Goal: Transaction & Acquisition: Purchase product/service

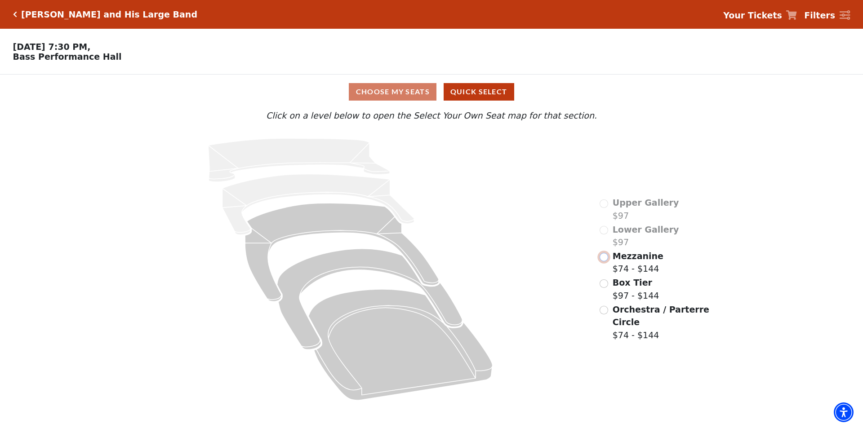
click at [605, 262] on input "Mezzanine$74 - $144\a" at bounding box center [604, 257] width 9 height 9
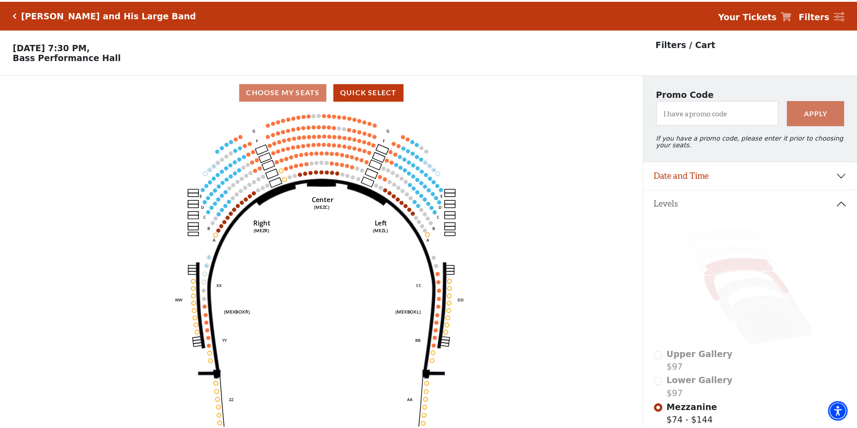
scroll to position [42, 0]
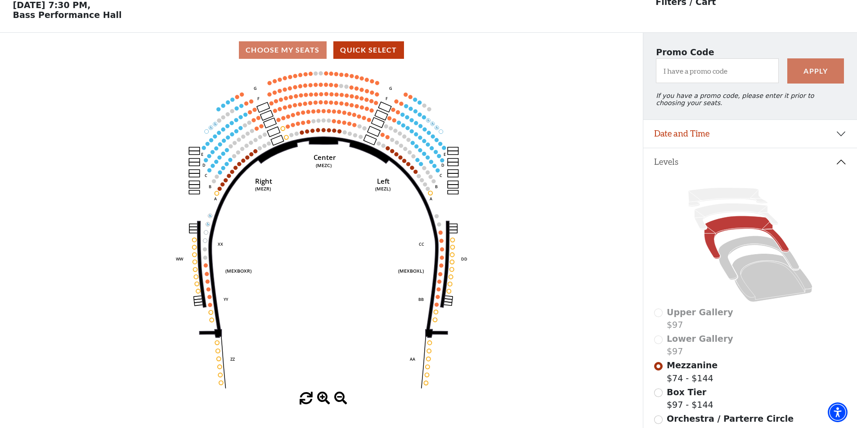
click at [557, 174] on icon "Center (MEZC) Right (MEZR) Left (MEZL) (MEXBOXR) (MEXBOXL) XX WW CC DD YY BB ZZ…" at bounding box center [321, 229] width 578 height 325
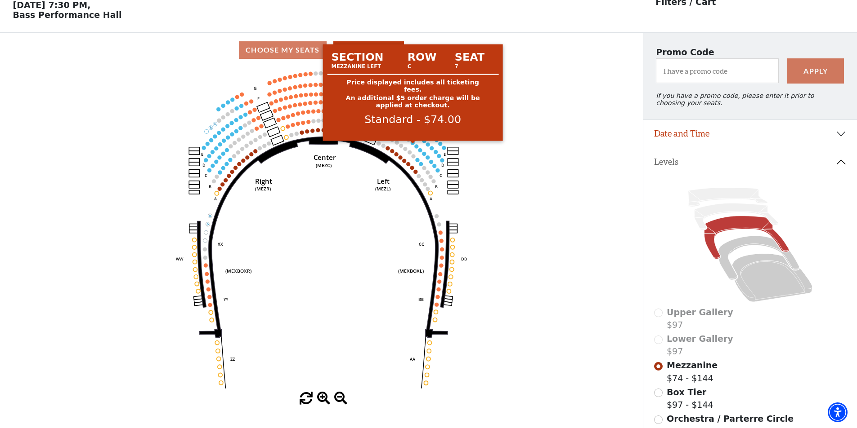
click at [413, 145] on circle at bounding box center [413, 143] width 4 height 4
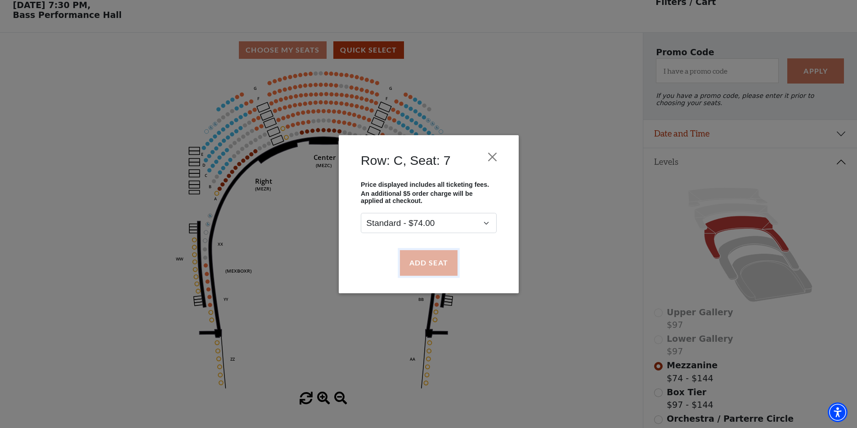
click at [439, 261] on button "Add Seat" at bounding box center [428, 262] width 58 height 25
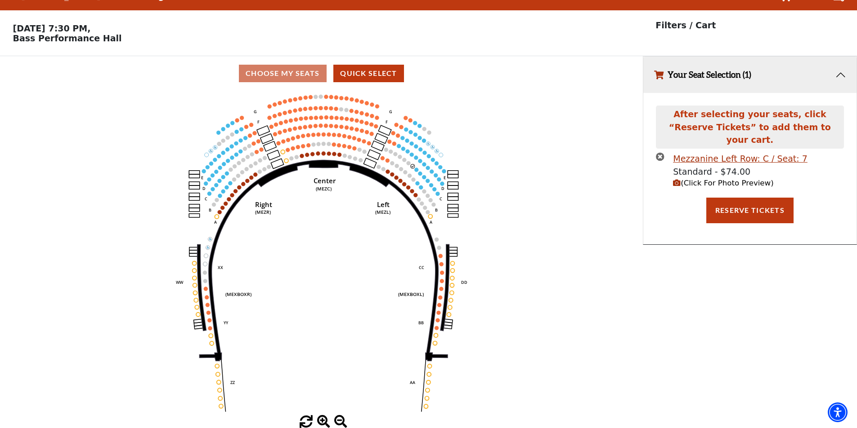
scroll to position [0, 0]
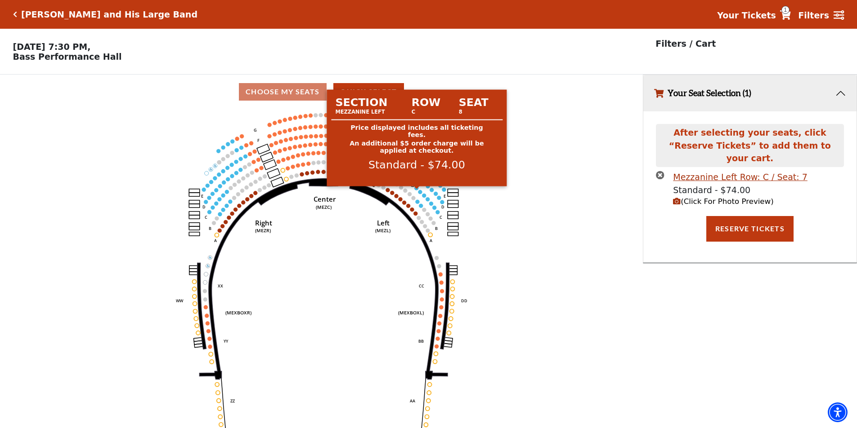
click at [416, 190] on circle at bounding box center [417, 188] width 4 height 4
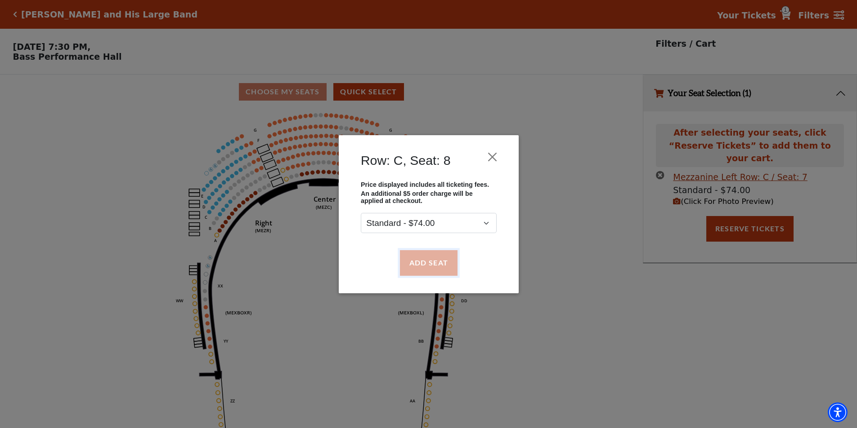
click at [428, 268] on button "Add Seat" at bounding box center [428, 262] width 58 height 25
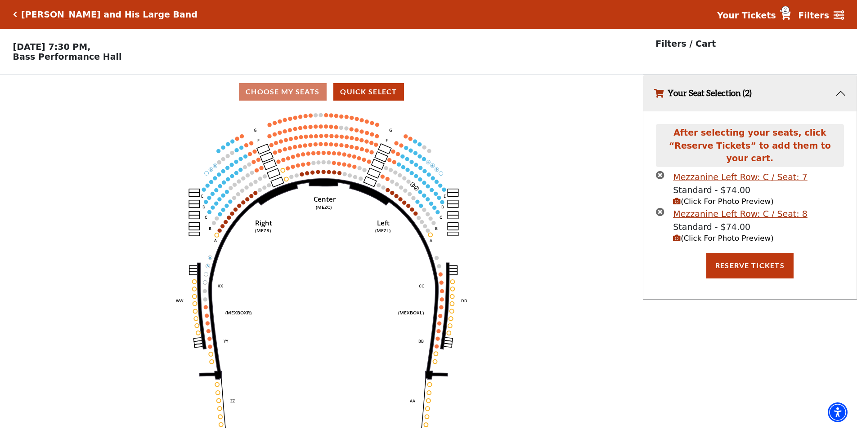
scroll to position [22, 0]
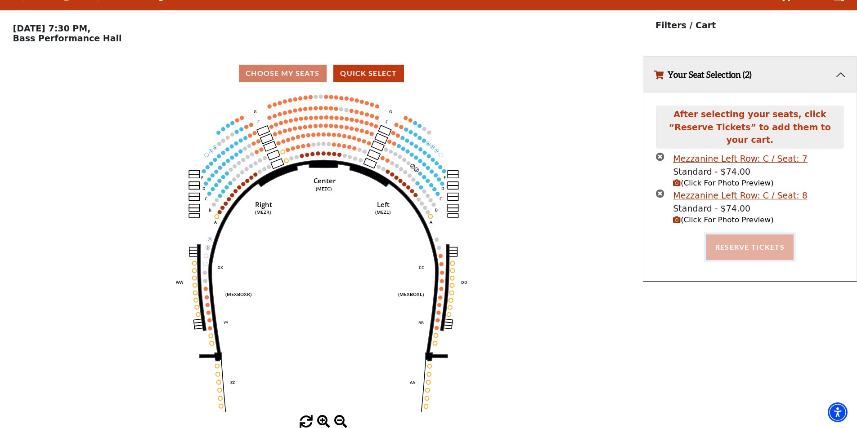
click at [723, 235] on button "Reserve Tickets" at bounding box center [749, 247] width 87 height 25
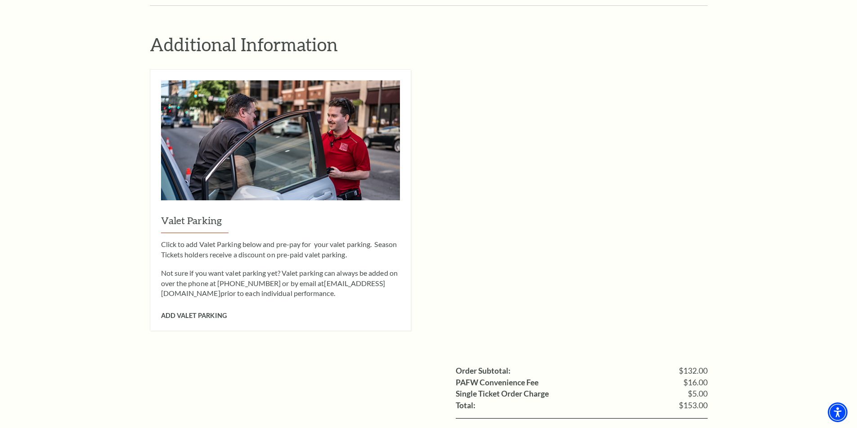
scroll to position [764, 0]
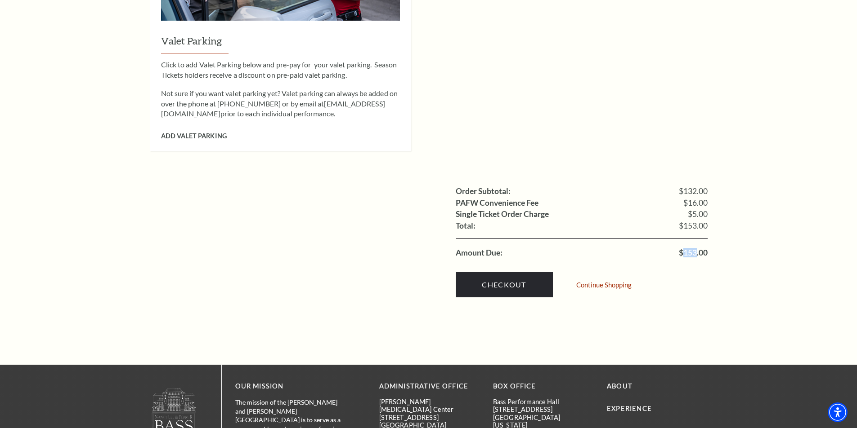
drag, startPoint x: 683, startPoint y: 240, endPoint x: 696, endPoint y: 240, distance: 12.6
click at [696, 249] on span "$153.00" at bounding box center [692, 253] width 29 height 8
copy span "153"
click at [513, 272] on link "Checkout" at bounding box center [503, 284] width 97 height 25
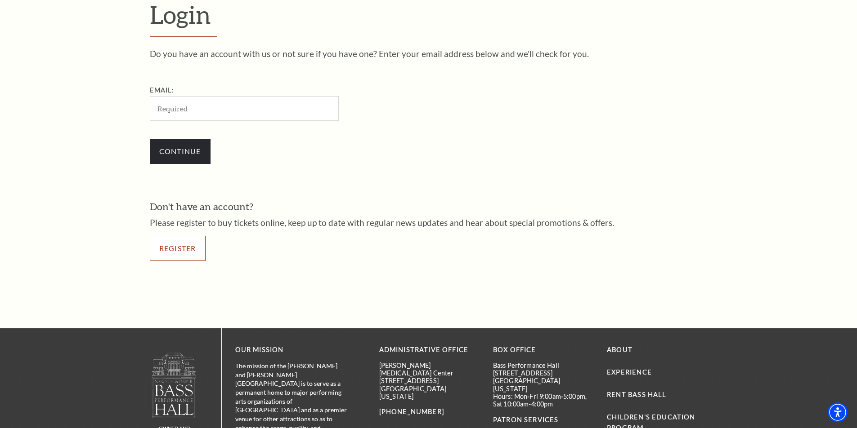
click at [197, 248] on link "Register" at bounding box center [178, 248] width 56 height 25
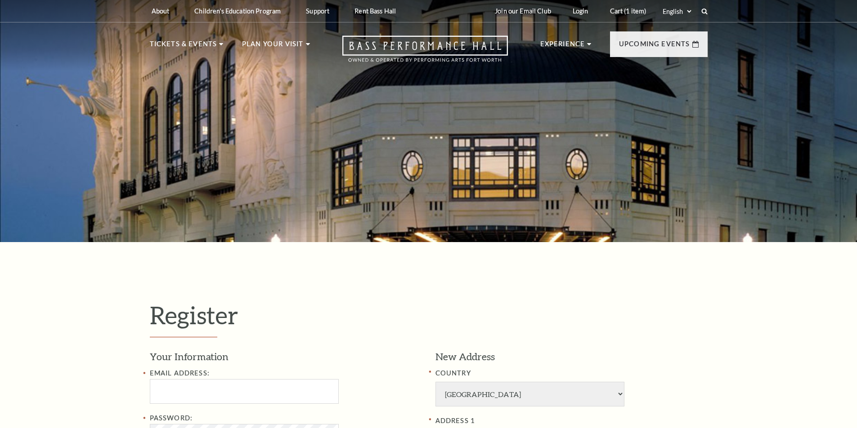
select select "1"
select select "TX"
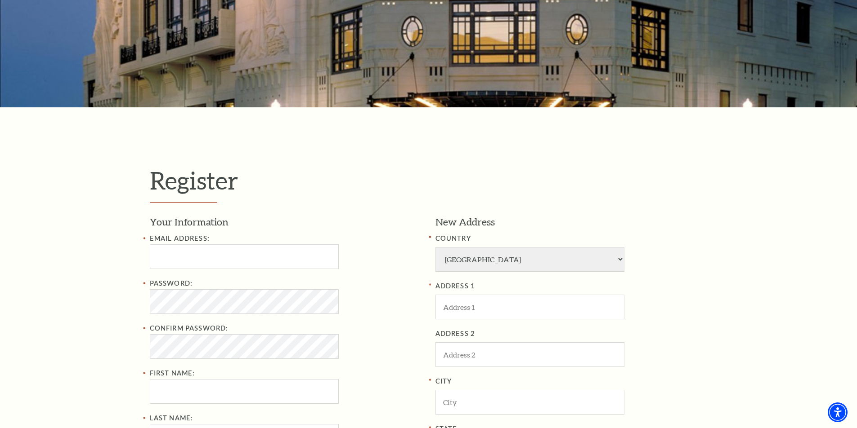
scroll to position [270, 0]
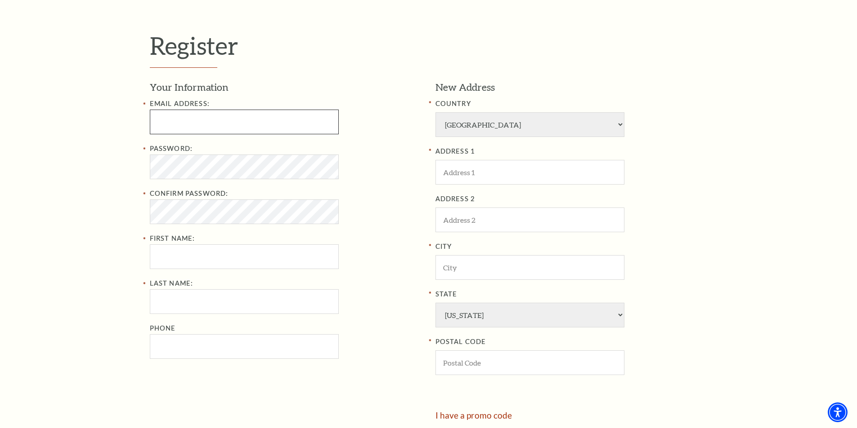
click at [210, 123] on input "Email Address:" at bounding box center [244, 122] width 189 height 25
paste input "brendalp321@mail.com"
type input "brendalp321@mail.com"
click at [201, 260] on input "First Name:" at bounding box center [244, 257] width 189 height 25
paste input "[PERSON_NAME]"
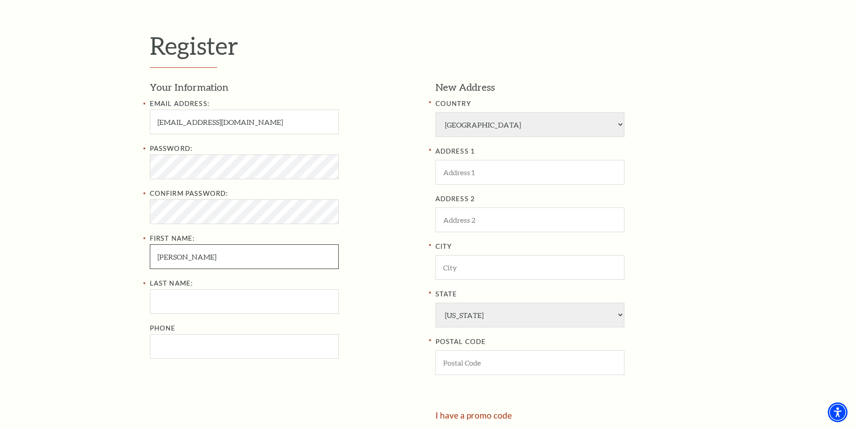
drag, startPoint x: 184, startPoint y: 261, endPoint x: 228, endPoint y: 261, distance: 44.1
click at [228, 261] on input "[PERSON_NAME]" at bounding box center [244, 257] width 189 height 25
type input "[PERSON_NAME]"
click at [209, 296] on input "Last Name:" at bounding box center [244, 302] width 189 height 25
paste input "Wistrand"
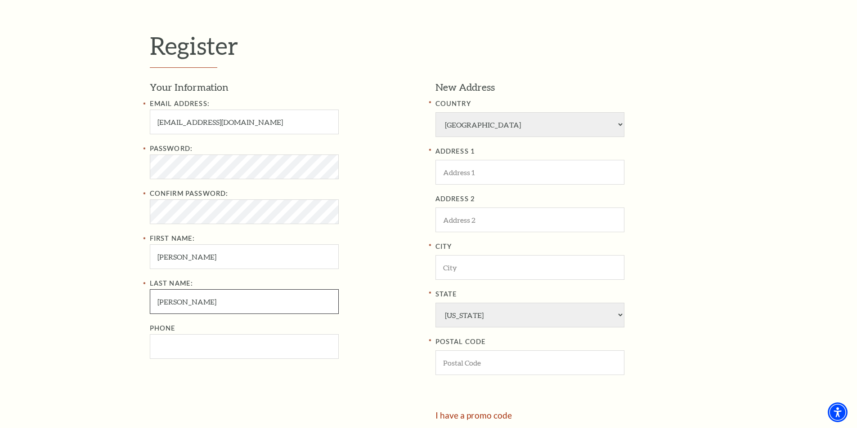
type input "Wistrand"
drag, startPoint x: 179, startPoint y: 257, endPoint x: 248, endPoint y: 258, distance: 69.2
click at [248, 258] on input "[PERSON_NAME]" at bounding box center [244, 257] width 189 height 25
type input "Anne"
click at [215, 348] on input "Phone" at bounding box center [244, 347] width 189 height 25
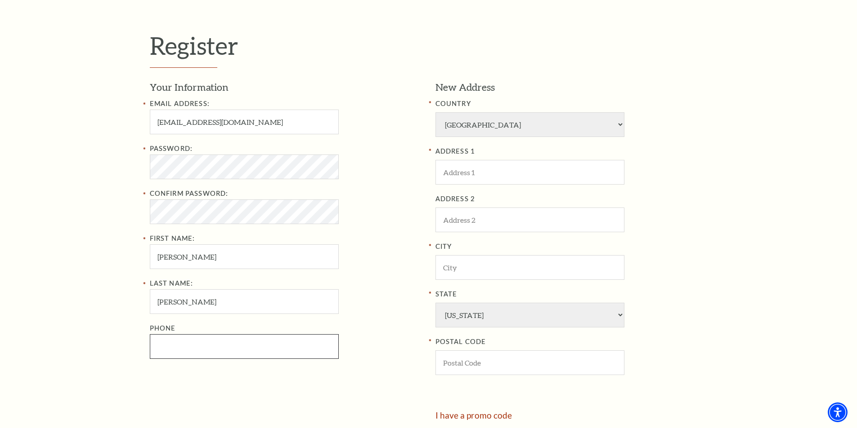
paste input "2108659484"
type input "210-865-9484"
click at [487, 177] on input "ADDRESS 1" at bounding box center [529, 172] width 189 height 25
paste input "1726 Vilbig Rd, Dallas, TX 75208"
drag, startPoint x: 529, startPoint y: 174, endPoint x: 558, endPoint y: 177, distance: 29.4
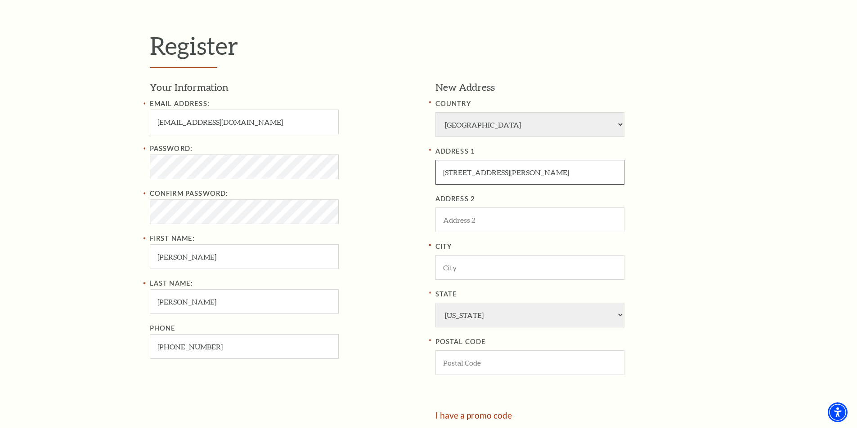
click at [558, 177] on input "1726 Vilbig Rd, Dallas, TX 75208" at bounding box center [529, 172] width 189 height 25
type input "1726 Vilbig Rd, Dallas, TX 75208"
click at [475, 360] on input "POSTAL CODE" at bounding box center [529, 363] width 189 height 25
paste input "75208"
type input "75208"
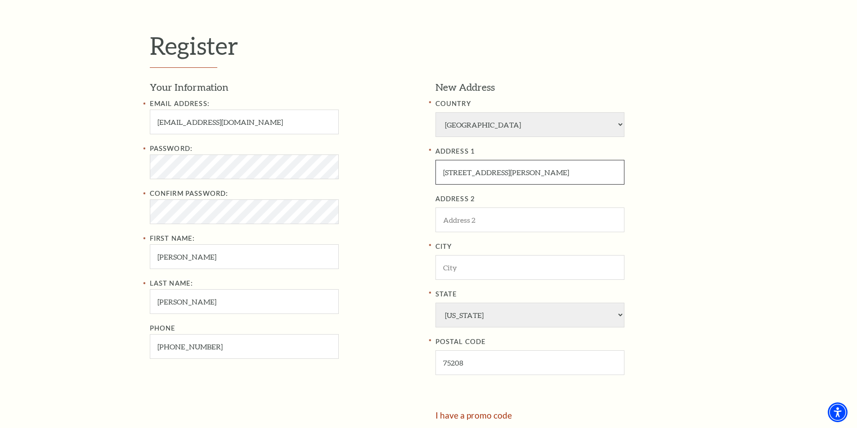
drag, startPoint x: 493, startPoint y: 173, endPoint x: 512, endPoint y: 177, distance: 18.9
click at [512, 176] on input "1726 Vilbig Rd, Dallas, TX 75208" at bounding box center [529, 172] width 189 height 25
click at [471, 274] on input "City" at bounding box center [529, 267] width 189 height 25
paste input "[GEOGRAPHIC_DATA]"
type input "[GEOGRAPHIC_DATA]"
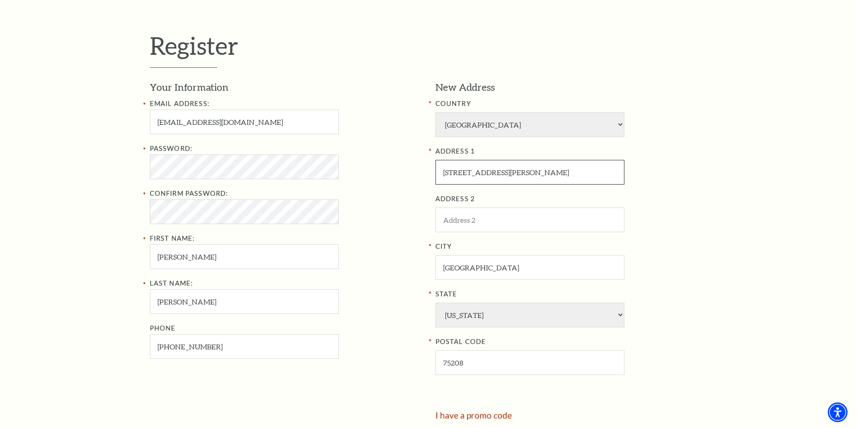
drag, startPoint x: 489, startPoint y: 174, endPoint x: 582, endPoint y: 174, distance: 92.6
click at [582, 174] on input "1726 Vilbig Rd, Dallas, TX 75208" at bounding box center [529, 172] width 189 height 25
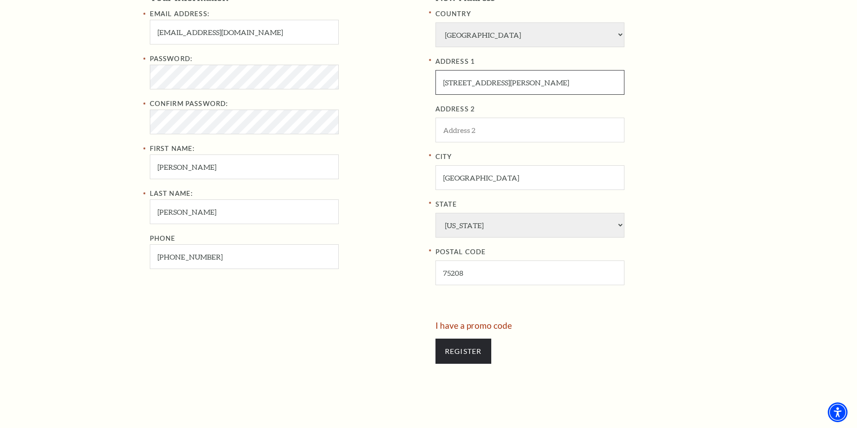
scroll to position [405, 0]
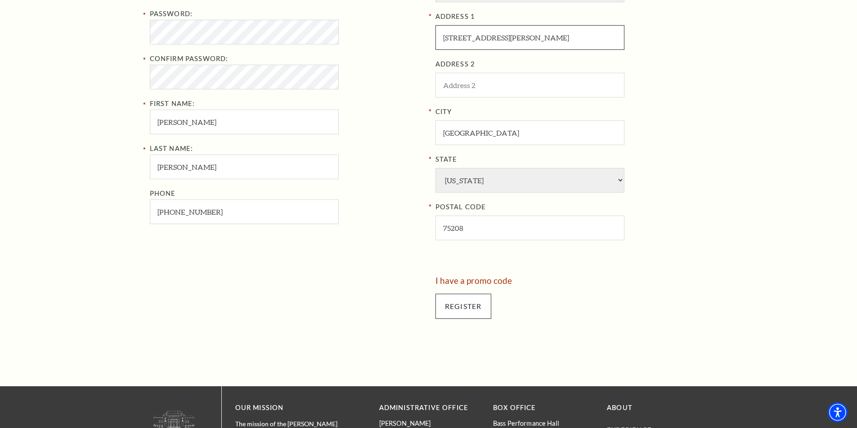
type input "[STREET_ADDRESS][PERSON_NAME]"
click at [459, 307] on input "Register" at bounding box center [463, 306] width 56 height 25
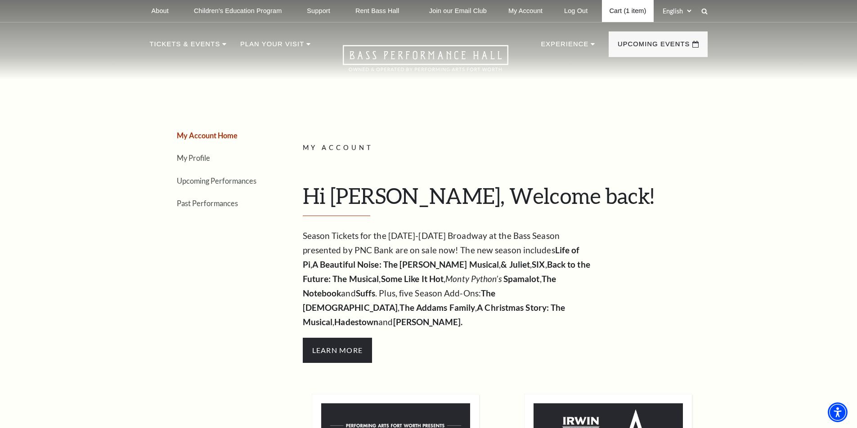
click at [631, 9] on link "Cart (1 item)" at bounding box center [627, 11] width 51 height 22
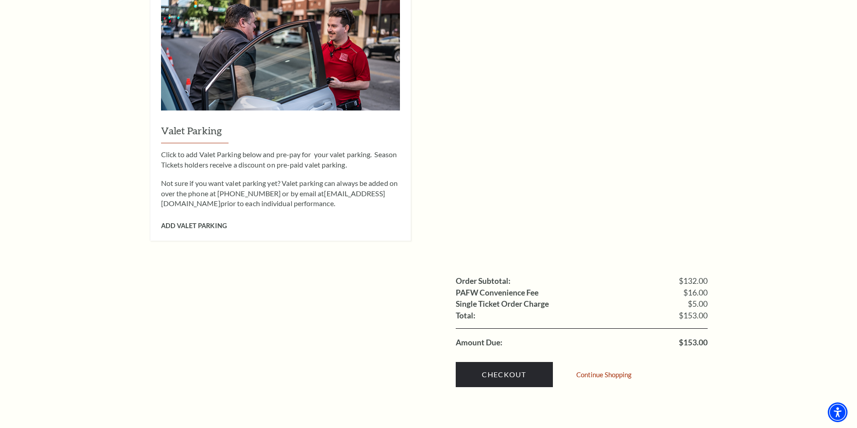
scroll to position [764, 0]
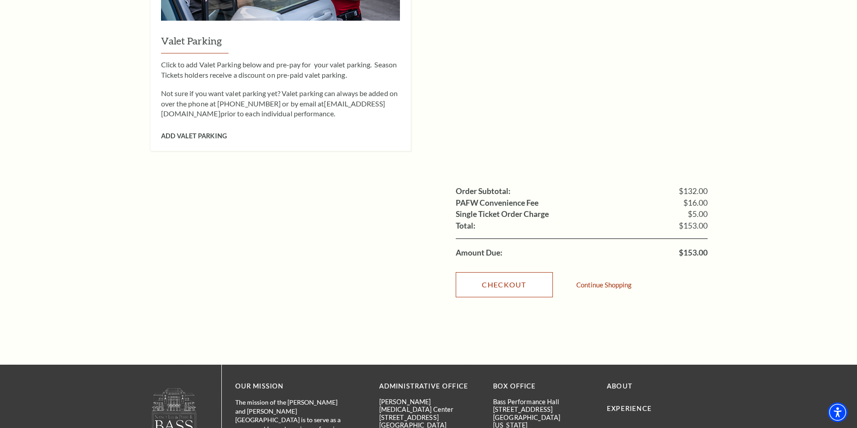
click at [518, 272] on link "Checkout" at bounding box center [503, 284] width 97 height 25
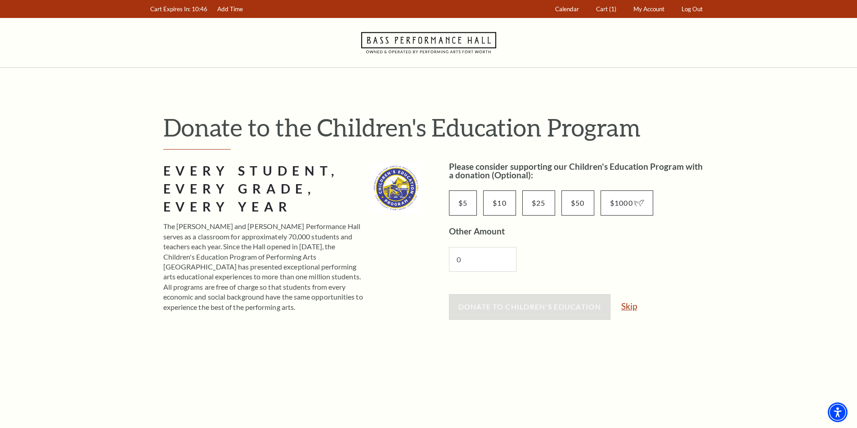
click at [631, 304] on link "Skip" at bounding box center [629, 306] width 16 height 9
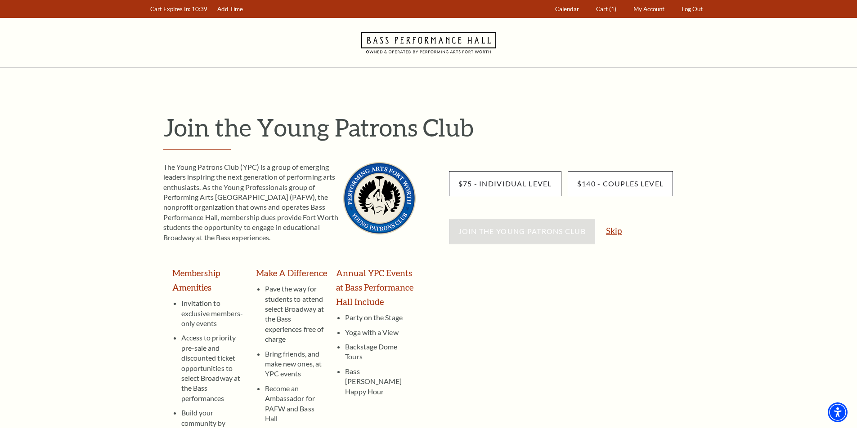
click at [614, 229] on link "Skip" at bounding box center [614, 231] width 16 height 9
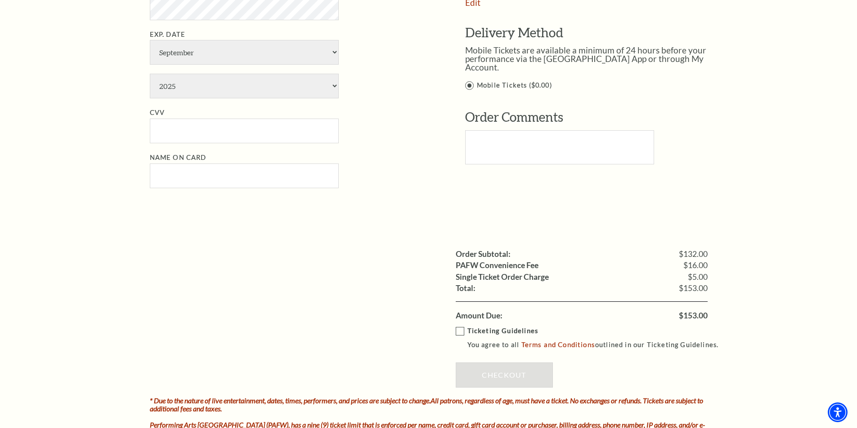
scroll to position [719, 0]
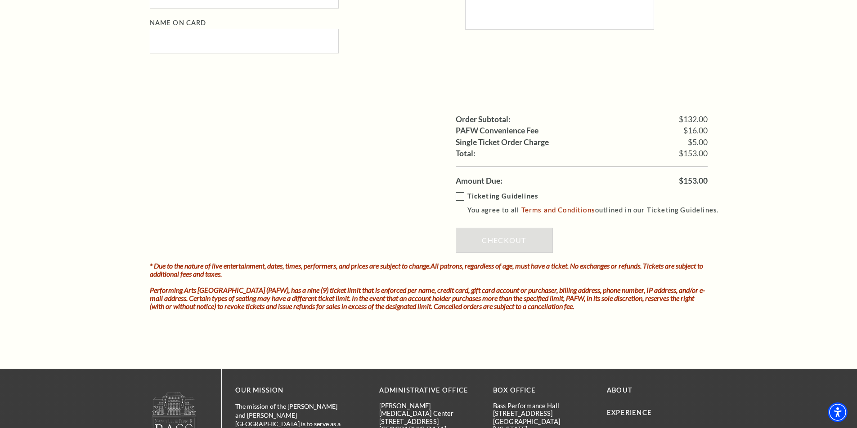
click at [459, 196] on label "Ticketing Guidelines You agree to all Terms and Conditions outlined in our Tick…" at bounding box center [590, 203] width 271 height 25
click at [0, 0] on input "Ticketing Guidelines You agree to all Terms and Conditions outlined in our Tick…" at bounding box center [0, 0] width 0 height 0
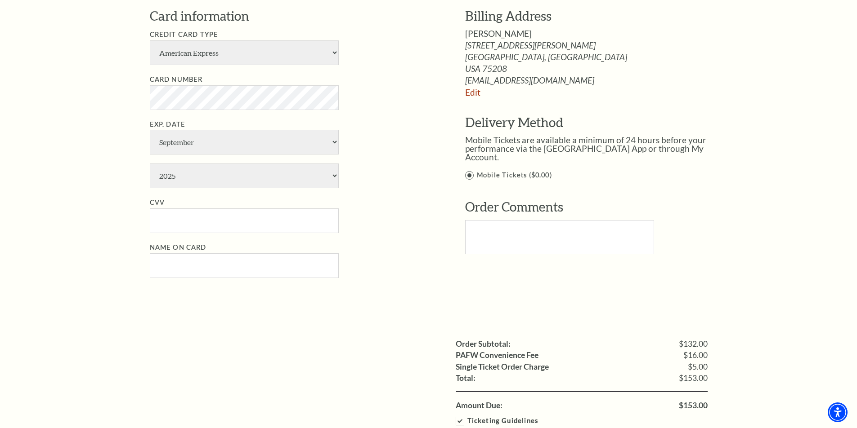
scroll to position [405, 0]
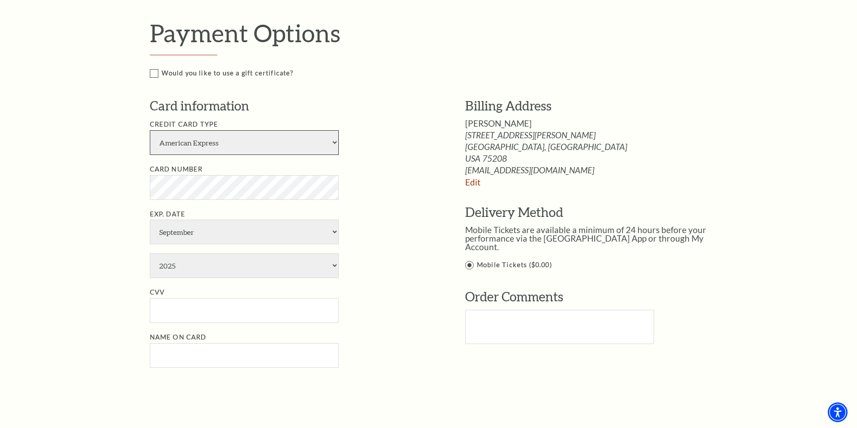
click at [224, 135] on select "American Express Visa Master Card Discover" at bounding box center [244, 142] width 189 height 25
select select "24"
click at [150, 130] on select "American Express Visa Master Card Discover" at bounding box center [244, 142] width 189 height 25
click at [180, 316] on input "CVV" at bounding box center [244, 311] width 189 height 25
paste input "653"
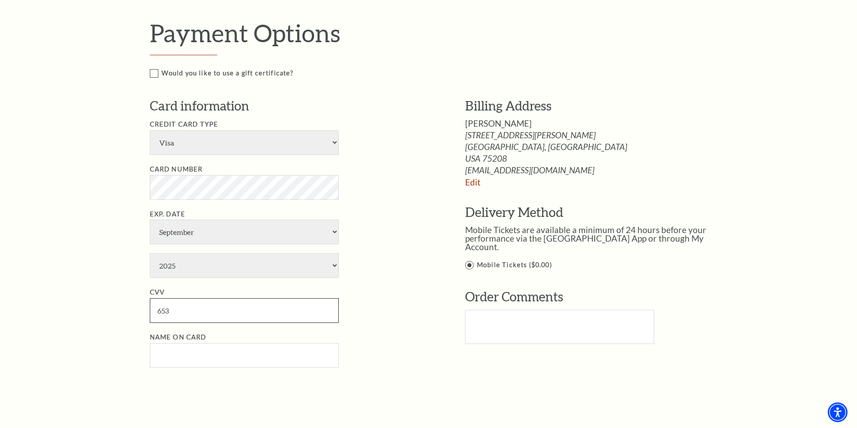
type input "653"
click at [201, 228] on select "January February March April May June July August September October November De…" at bounding box center [244, 232] width 189 height 25
click at [150, 220] on select "January February March April May June July August September October November De…" at bounding box center [244, 232] width 189 height 25
click at [188, 227] on select "January February March April May June July August September October November De…" at bounding box center [244, 232] width 189 height 25
select select "7"
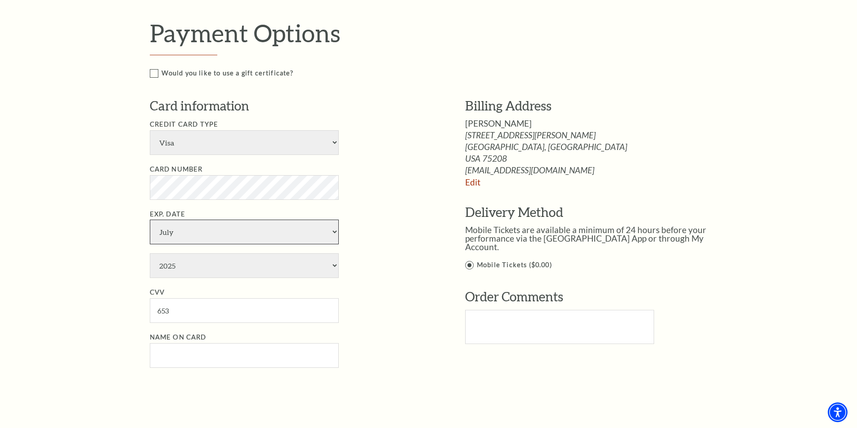
click at [150, 220] on select "January February March April May June July August September October November De…" at bounding box center [244, 232] width 189 height 25
click at [195, 267] on select "2025 2026 2027 2028 2029 2030 2031 2032 2033 2034" at bounding box center [244, 266] width 189 height 25
select select "2030"
click at [150, 254] on select "2025 2026 2027 2028 2029 2030 2031 2032 2033 2034" at bounding box center [244, 266] width 189 height 25
click at [259, 361] on input "Name on Card" at bounding box center [244, 356] width 189 height 25
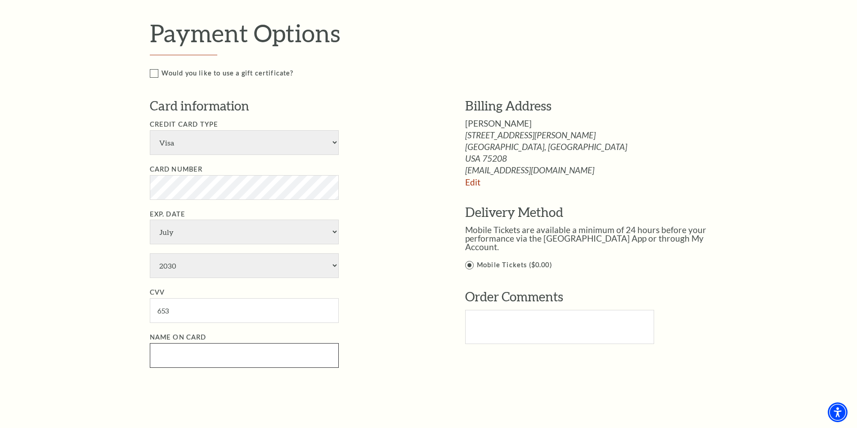
paste input "[PERSON_NAME]"
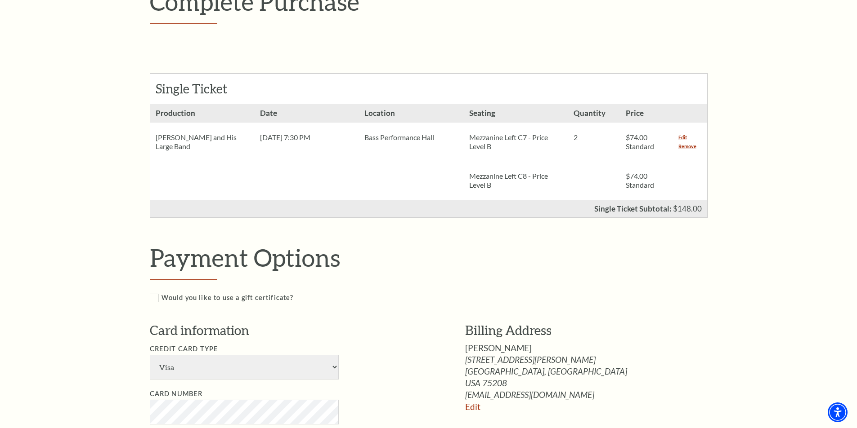
scroll to position [135, 0]
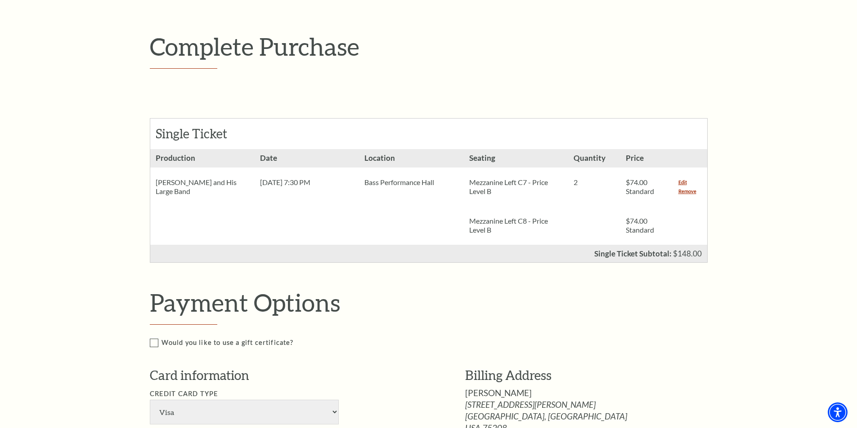
type input "[PERSON_NAME]"
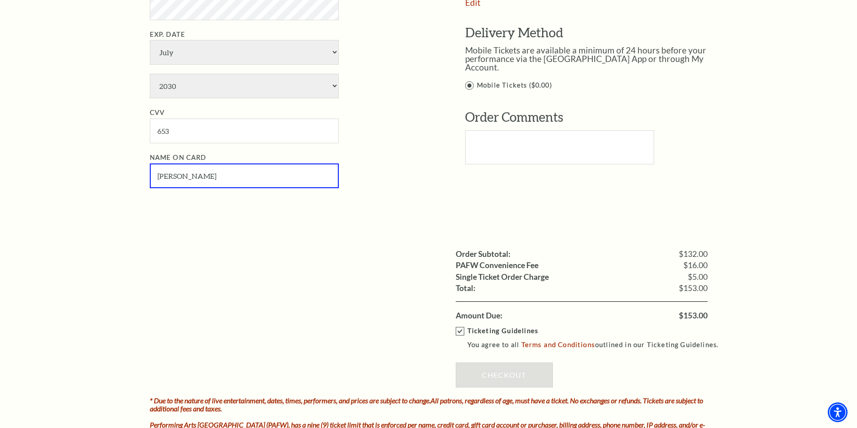
scroll to position [674, 0]
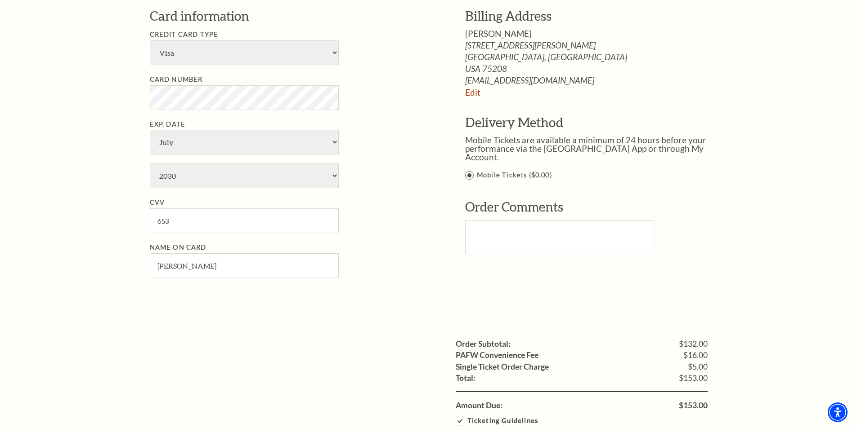
scroll to position [629, 0]
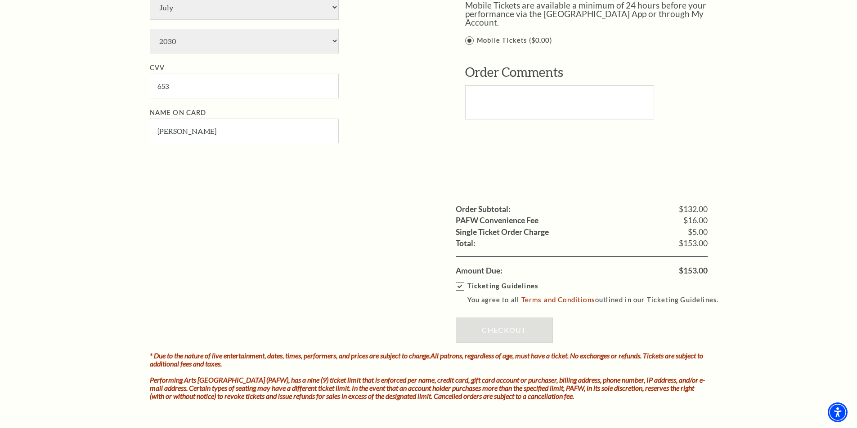
click at [460, 288] on label "Ticketing Guidelines You agree to all Terms and Conditions outlined in our Tick…" at bounding box center [590, 293] width 271 height 25
click at [0, 0] on input "Ticketing Guidelines You agree to all Terms and Conditions outlined in our Tick…" at bounding box center [0, 0] width 0 height 0
click at [460, 288] on label "Ticketing Guidelines You agree to all Terms and Conditions outlined in our Tick…" at bounding box center [590, 293] width 271 height 25
click at [0, 0] on input "Ticketing Guidelines You agree to all Terms and Conditions outlined in our Tick…" at bounding box center [0, 0] width 0 height 0
click at [540, 301] on link "Terms and Conditions" at bounding box center [558, 300] width 74 height 8
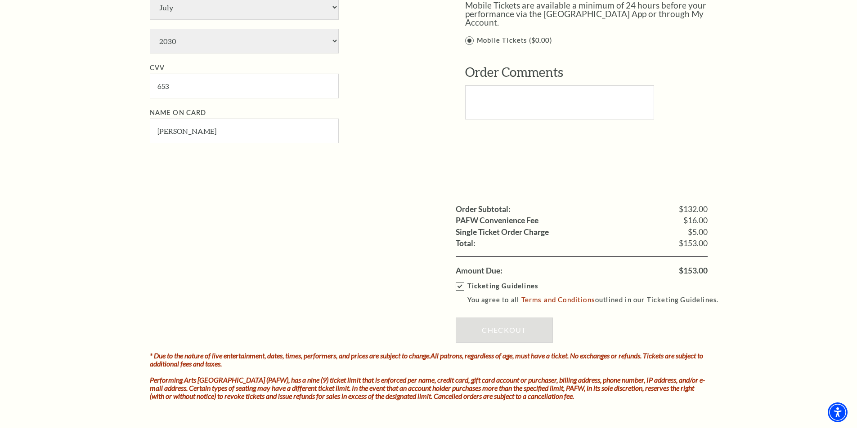
scroll to position [764, 0]
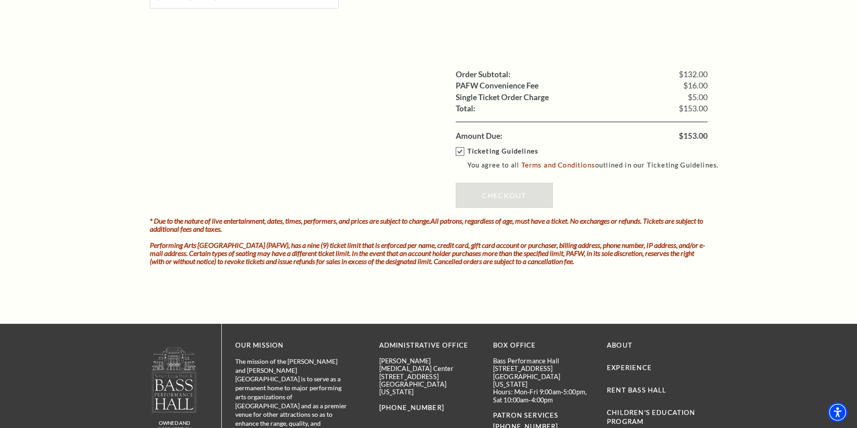
drag, startPoint x: 495, startPoint y: 185, endPoint x: 499, endPoint y: 193, distance: 8.7
click at [496, 185] on div "Ticketing Guidelines You agree to all Terms and Conditions outlined in our Tick…" at bounding box center [581, 180] width 252 height 76
click at [499, 194] on div "Ticketing Guidelines You agree to all Terms and Conditions outlined in our Tick…" at bounding box center [581, 180] width 252 height 76
drag, startPoint x: 499, startPoint y: 194, endPoint x: 477, endPoint y: 213, distance: 28.4
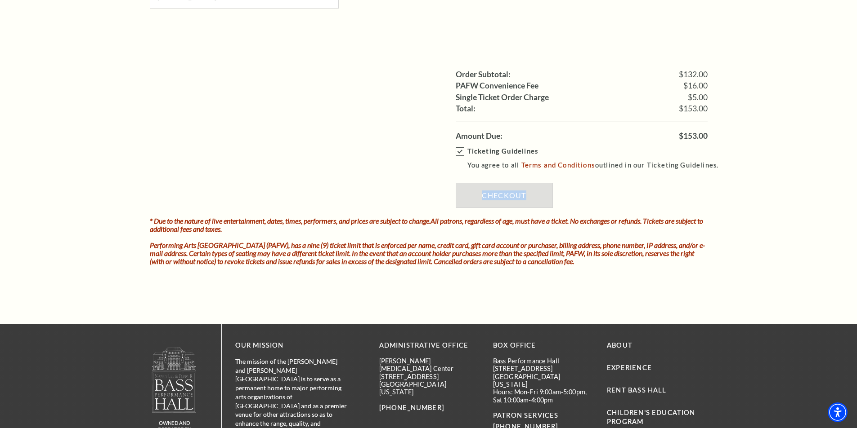
click at [497, 196] on div "Ticketing Guidelines You agree to all Terms and Conditions outlined in our Tick…" at bounding box center [581, 180] width 252 height 76
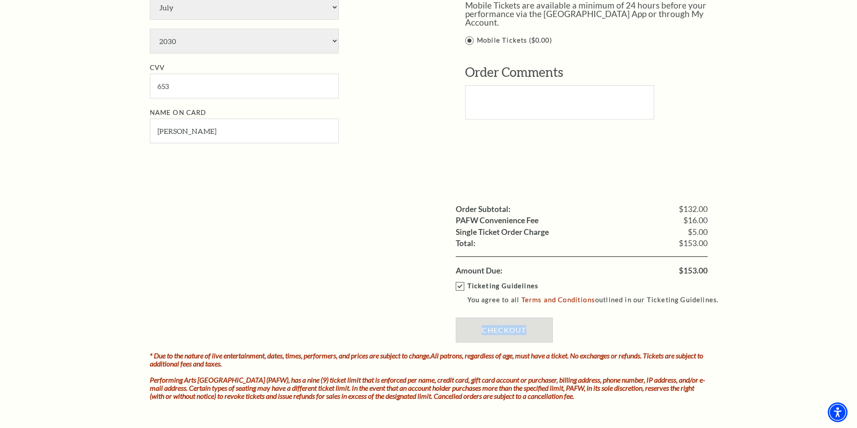
scroll to position [495, 0]
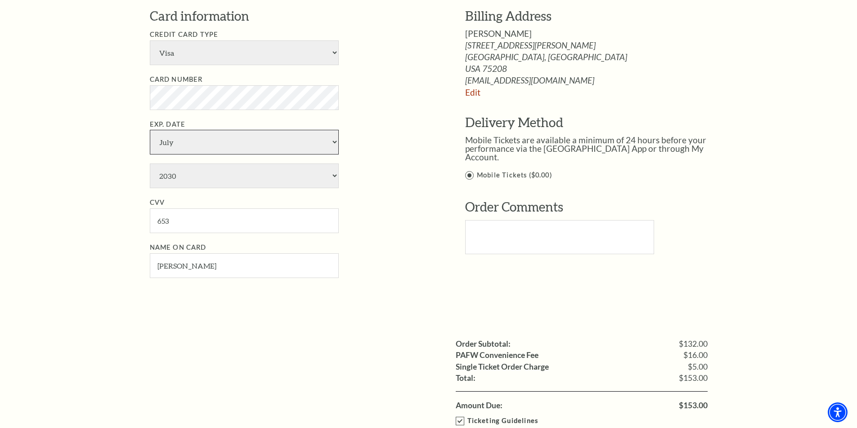
click at [237, 145] on select "January February March April May June July August September October November De…" at bounding box center [244, 142] width 189 height 25
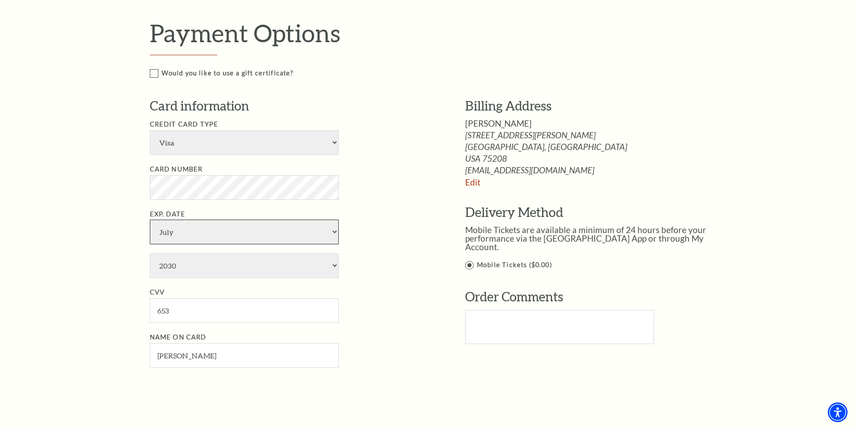
scroll to position [629, 0]
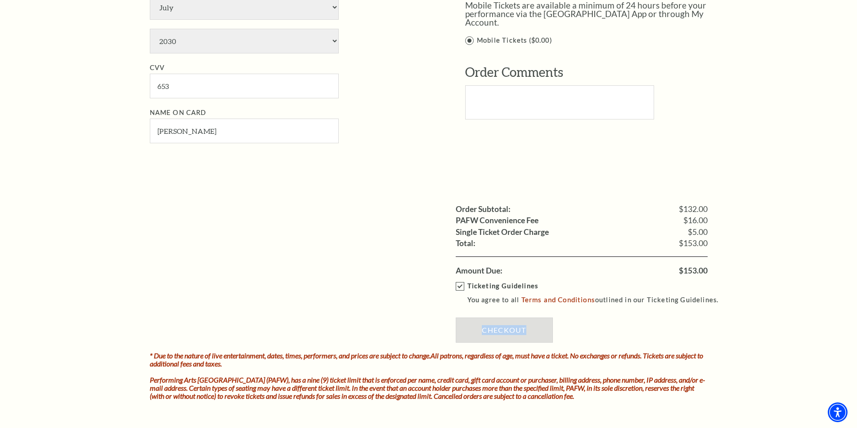
click at [511, 327] on div "Ticketing Guidelines You agree to all Terms and Conditions outlined in our Tick…" at bounding box center [581, 315] width 252 height 76
click at [511, 328] on div "Ticketing Guidelines You agree to all Terms and Conditions outlined in our Tick…" at bounding box center [581, 315] width 252 height 76
click at [510, 330] on div "Ticketing Guidelines You agree to all Terms and Conditions outlined in our Tick…" at bounding box center [581, 315] width 252 height 76
click at [459, 286] on label "Ticketing Guidelines You agree to all Terms and Conditions outlined in our Tick…" at bounding box center [590, 293] width 271 height 25
click at [0, 0] on input "Ticketing Guidelines You agree to all Terms and Conditions outlined in our Tick…" at bounding box center [0, 0] width 0 height 0
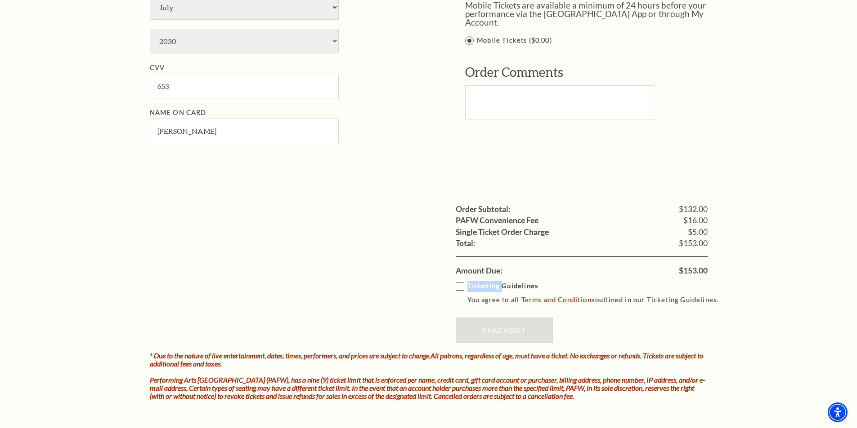
click at [459, 287] on label "Ticketing Guidelines You agree to all Terms and Conditions outlined in our Tick…" at bounding box center [590, 293] width 271 height 25
click at [0, 0] on input "Ticketing Guidelines You agree to all Terms and Conditions outlined in our Tick…" at bounding box center [0, 0] width 0 height 0
click at [503, 333] on div "Ticketing Guidelines You agree to all Terms and Conditions outlined in our Tick…" at bounding box center [581, 315] width 252 height 76
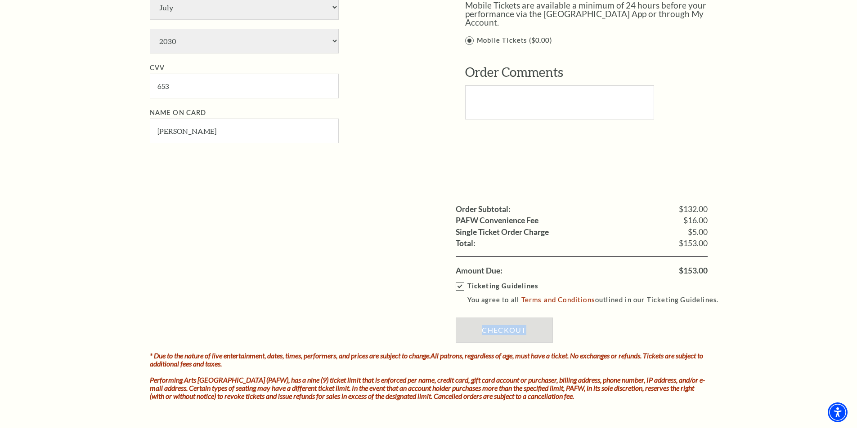
click at [503, 333] on div "Ticketing Guidelines You agree to all Terms and Conditions outlined in our Tick…" at bounding box center [581, 315] width 252 height 76
click at [502, 335] on div "Ticketing Guidelines You agree to all Terms and Conditions outlined in our Tick…" at bounding box center [581, 315] width 252 height 76
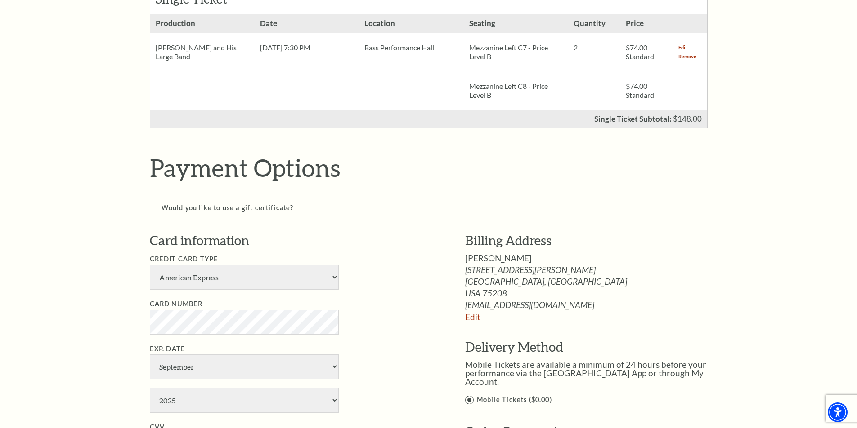
scroll to position [360, 0]
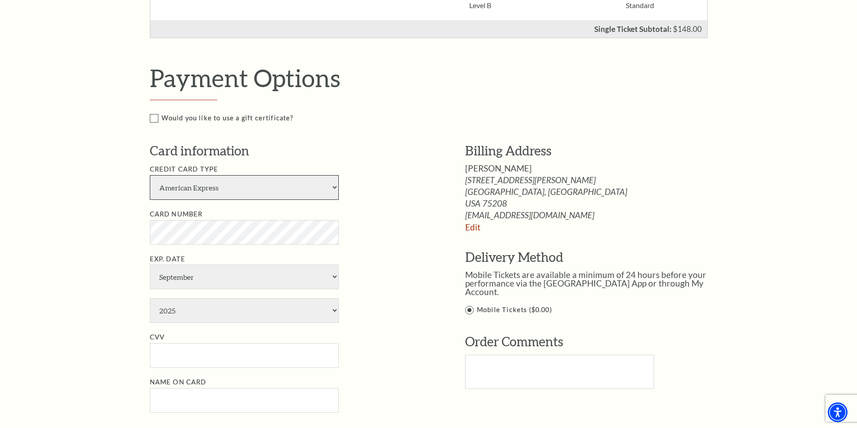
click at [227, 193] on select "American Express Visa Master Card Discover" at bounding box center [244, 187] width 189 height 25
select select "24"
click at [150, 175] on select "American Express Visa Master Card Discover" at bounding box center [244, 187] width 189 height 25
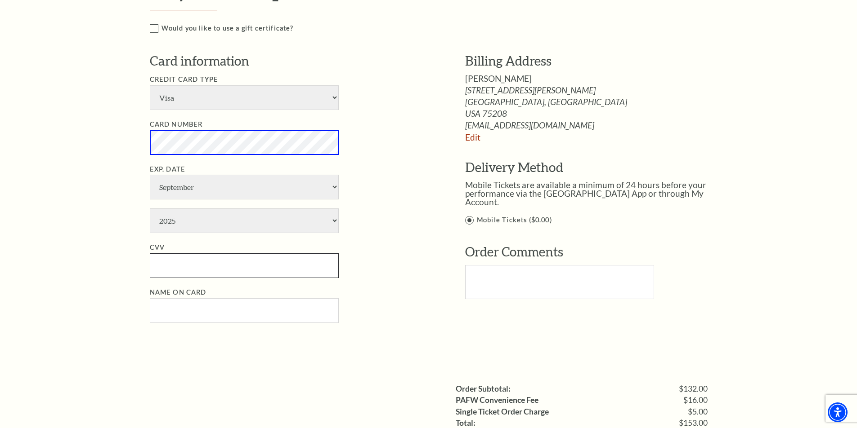
click at [204, 270] on input "CVV" at bounding box center [244, 266] width 189 height 25
paste input "653"
type input "653"
click at [198, 190] on select "January February March April May June July August September October November De…" at bounding box center [244, 187] width 189 height 25
select select "7"
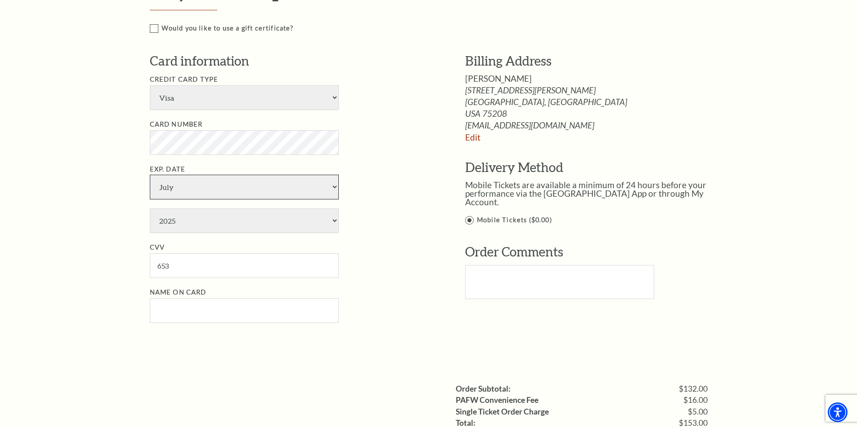
click at [150, 175] on select "January February March April May June July August September October November De…" at bounding box center [244, 187] width 189 height 25
click at [197, 218] on select "2025 2026 2027 2028 2029 2030 2031 2032 2033 2034" at bounding box center [244, 221] width 189 height 25
select select "2030"
click at [150, 209] on select "2025 2026 2027 2028 2029 2030 2031 2032 2033 2034" at bounding box center [244, 221] width 189 height 25
drag, startPoint x: 216, startPoint y: 309, endPoint x: 225, endPoint y: 356, distance: 47.6
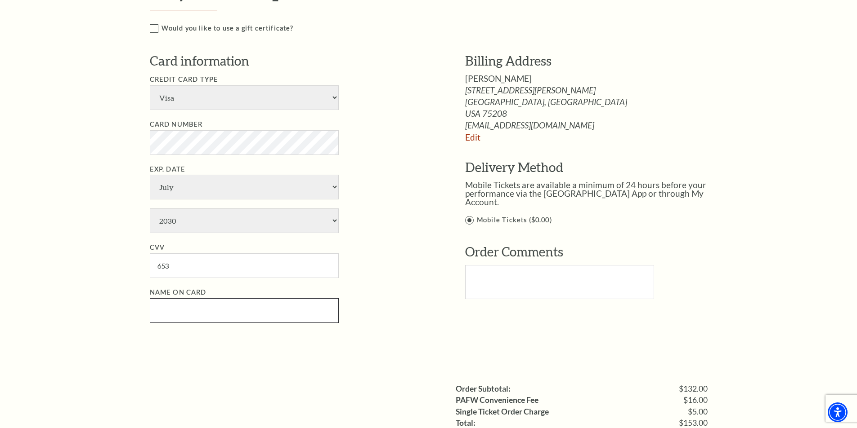
click at [217, 309] on input "Name on Card" at bounding box center [244, 311] width 189 height 25
paste input "[PERSON_NAME]"
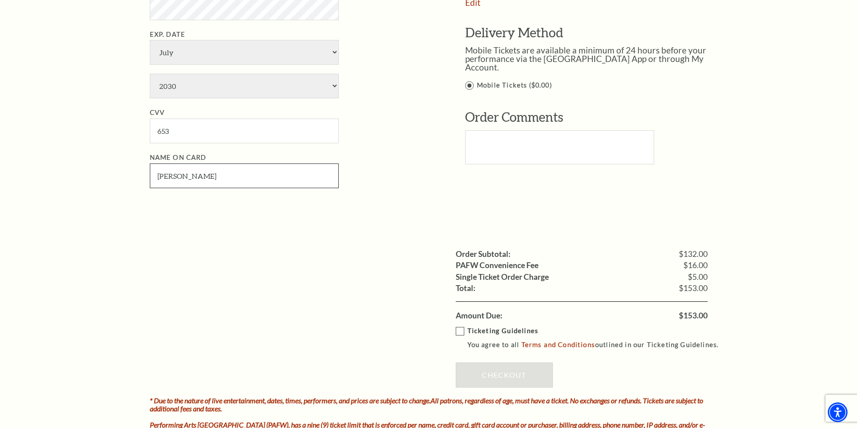
type input "[PERSON_NAME]"
click at [460, 331] on label "Ticketing Guidelines You agree to all Terms and Conditions outlined in our Tick…" at bounding box center [590, 338] width 271 height 25
click at [0, 0] on input "Ticketing Guidelines You agree to all Terms and Conditions outlined in our Tick…" at bounding box center [0, 0] width 0 height 0
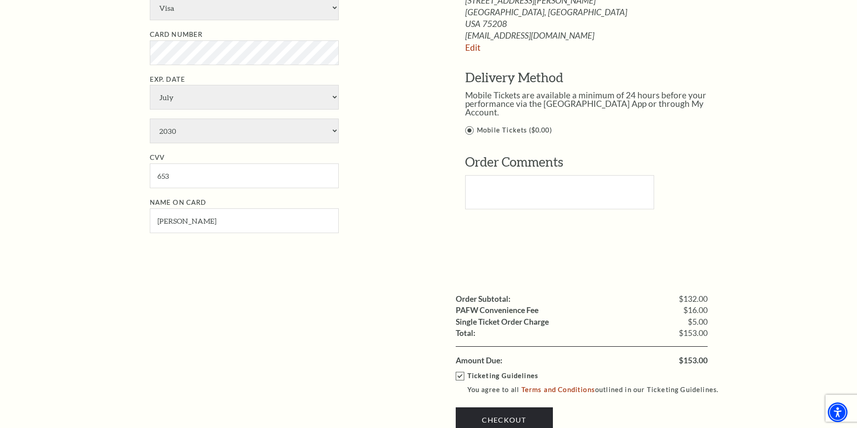
scroll to position [674, 0]
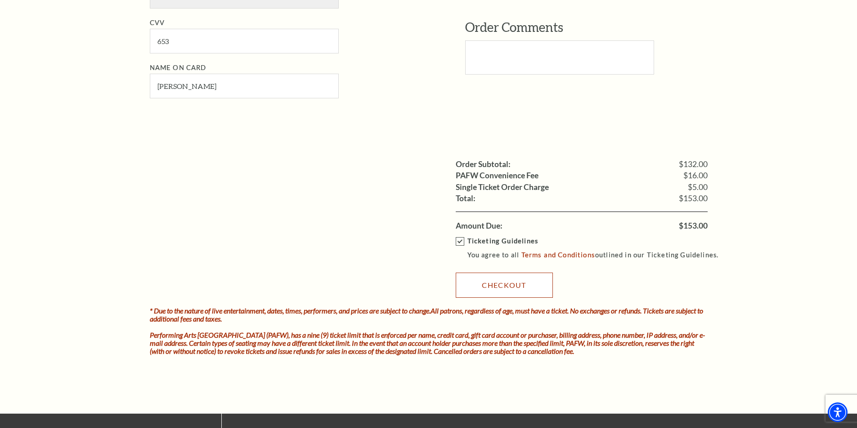
click at [502, 294] on link "Checkout" at bounding box center [503, 285] width 97 height 25
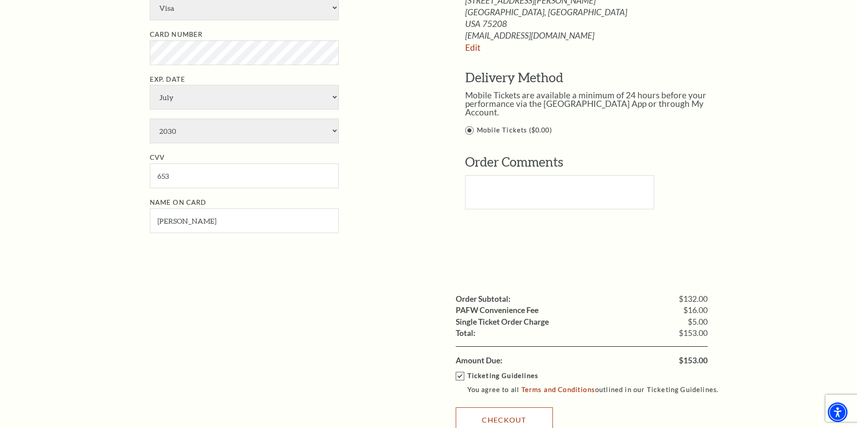
scroll to position [719, 0]
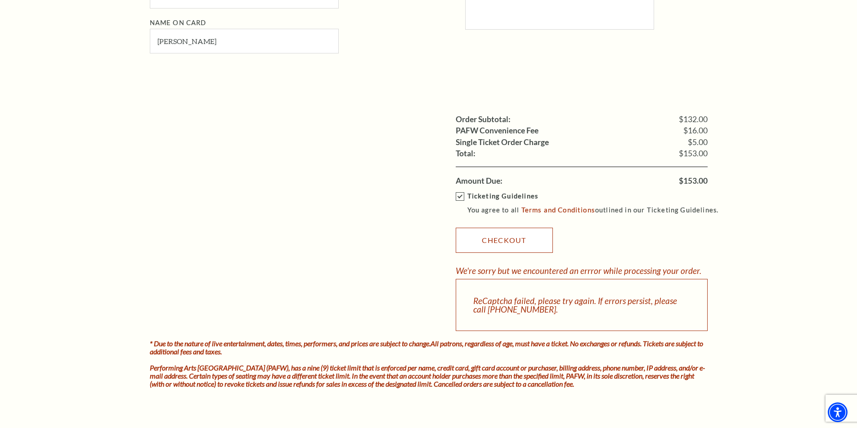
click at [504, 242] on link "Checkout" at bounding box center [503, 240] width 97 height 25
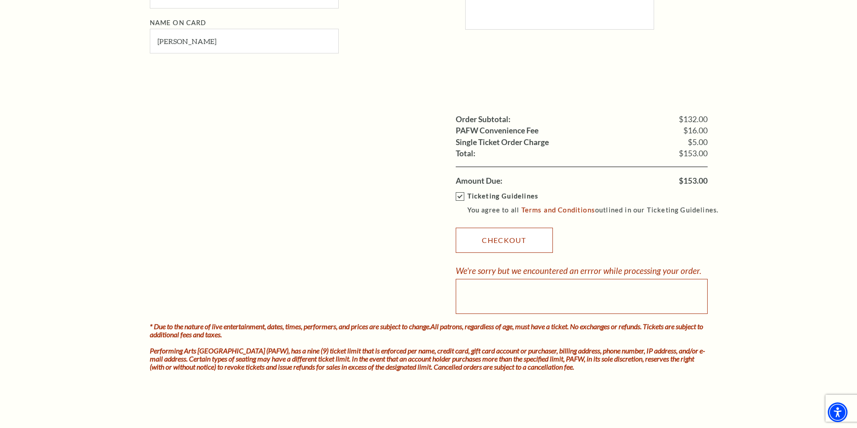
scroll to position [764, 0]
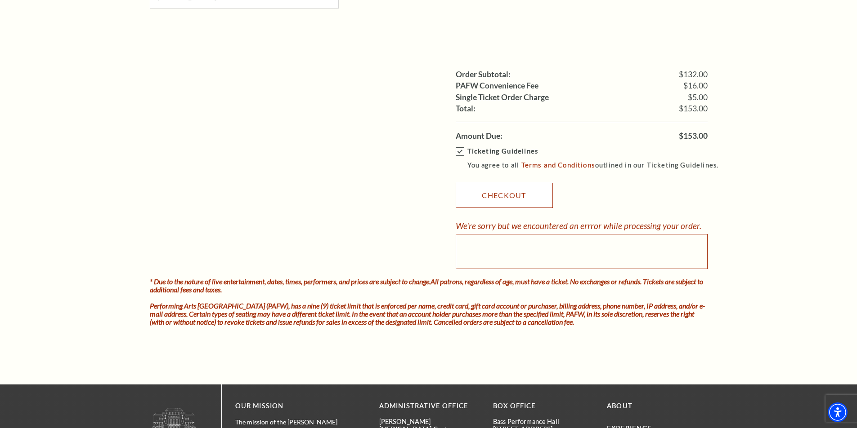
click at [491, 200] on link "Checkout" at bounding box center [503, 195] width 97 height 25
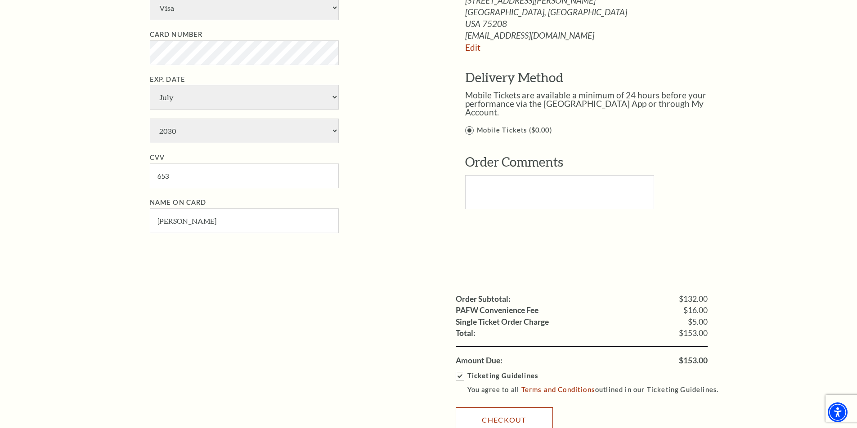
scroll to position [629, 0]
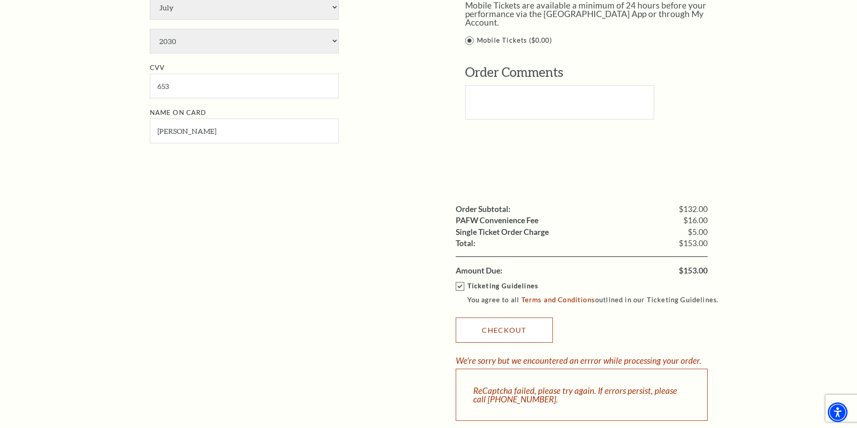
click at [492, 334] on link "Checkout" at bounding box center [503, 330] width 97 height 25
click at [492, 333] on link "Checkout" at bounding box center [503, 330] width 97 height 25
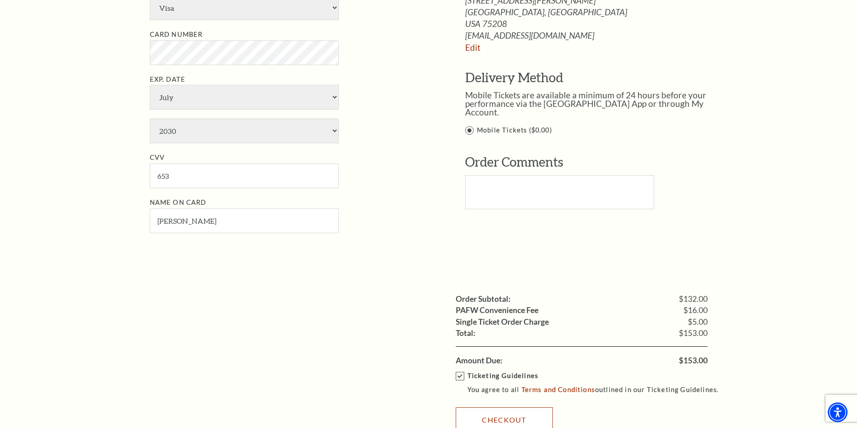
scroll to position [674, 0]
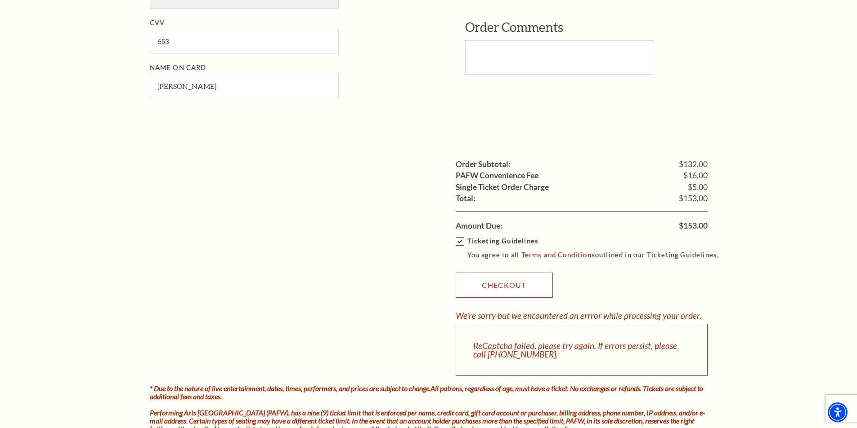
click at [518, 290] on link "Checkout" at bounding box center [503, 285] width 97 height 25
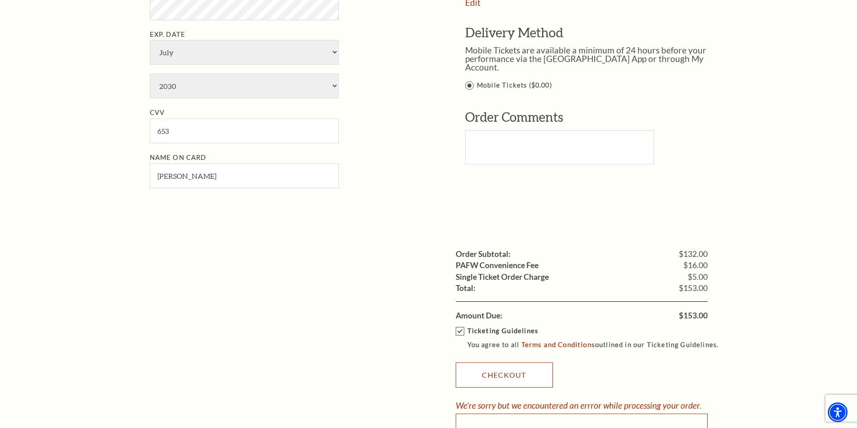
scroll to position [719, 0]
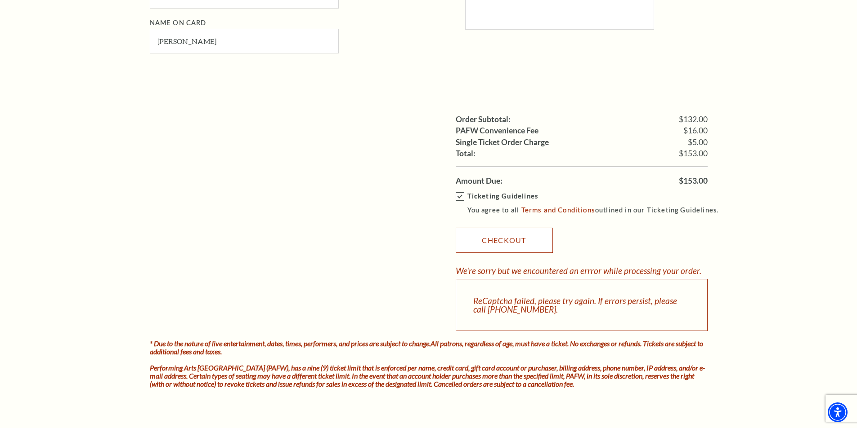
click at [510, 242] on link "Checkout" at bounding box center [503, 240] width 97 height 25
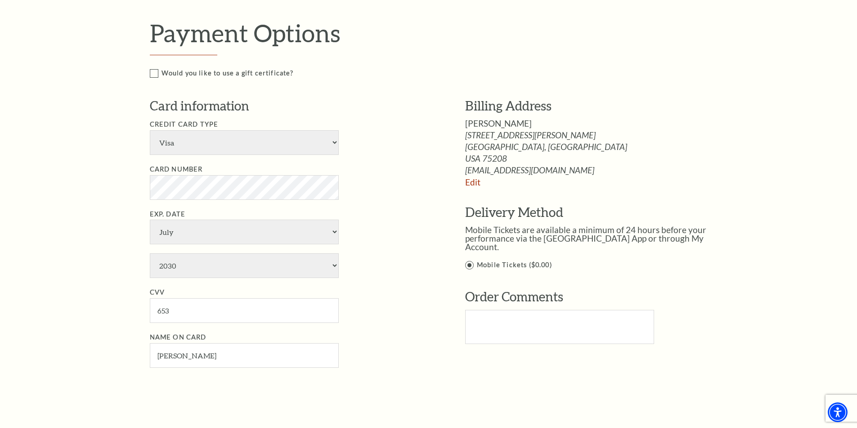
scroll to position [629, 0]
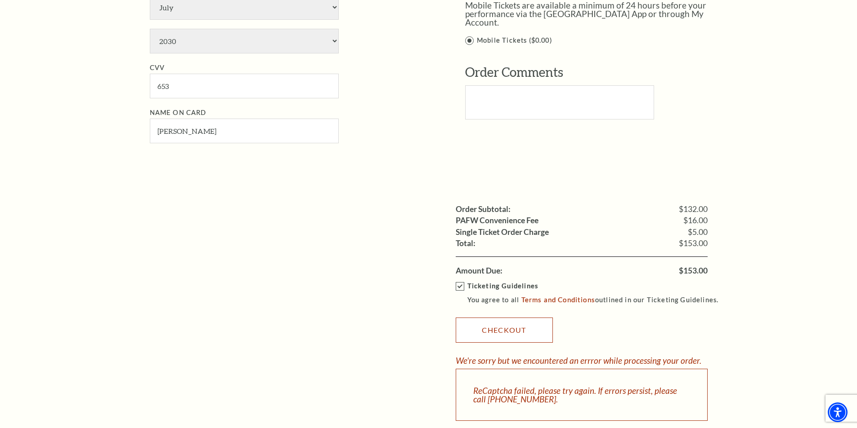
click at [507, 330] on link "Checkout" at bounding box center [503, 330] width 97 height 25
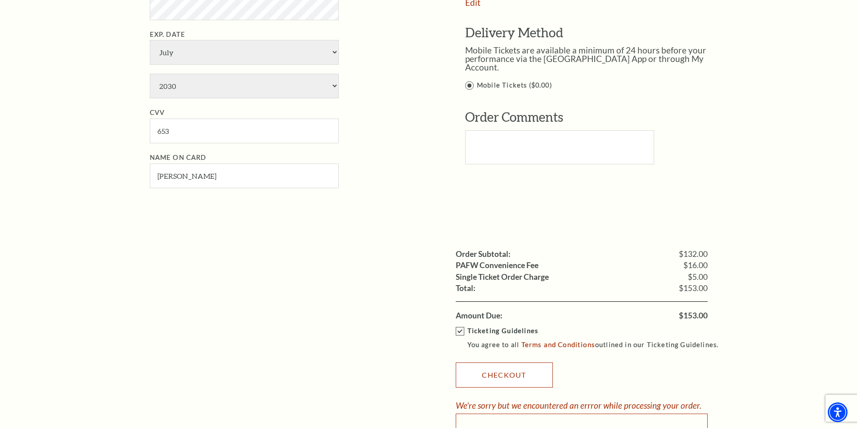
scroll to position [719, 0]
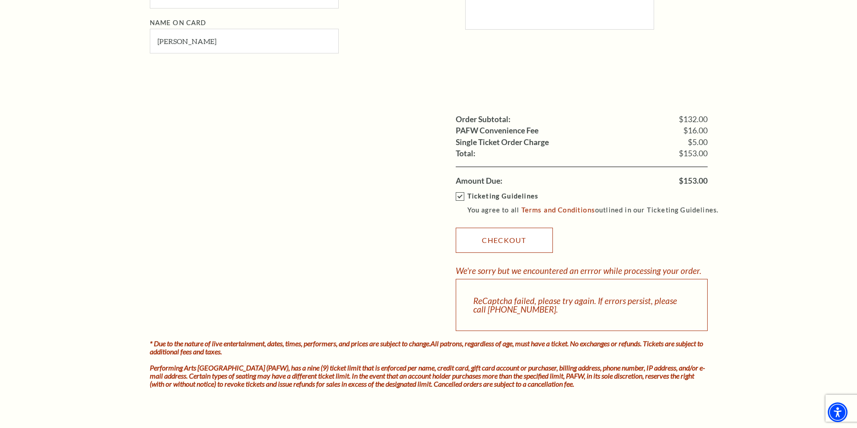
click at [478, 244] on link "Checkout" at bounding box center [503, 240] width 97 height 25
click at [491, 237] on link "Checkout" at bounding box center [503, 240] width 97 height 25
click at [492, 237] on link "Checkout" at bounding box center [503, 240] width 97 height 25
click at [487, 257] on div "Ticketing Guidelines You agree to all Terms and Conditions outlined in our Tick…" at bounding box center [581, 259] width 252 height 145
click at [497, 243] on link "Checkout" at bounding box center [503, 240] width 97 height 25
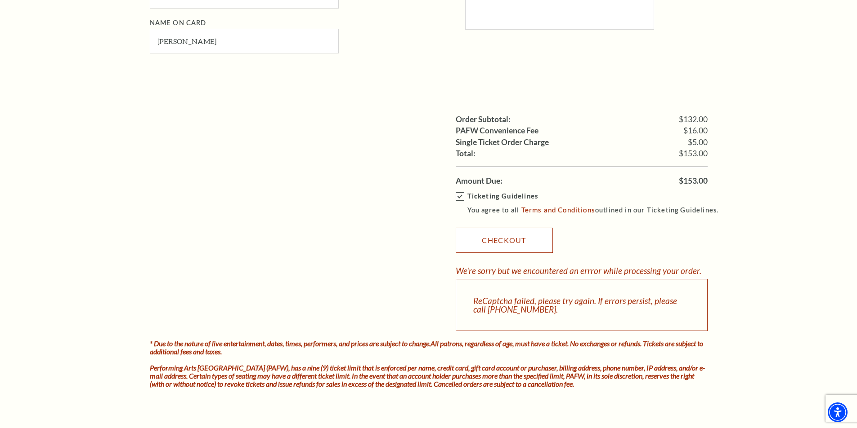
click at [493, 251] on link "Checkout" at bounding box center [503, 240] width 97 height 25
click at [493, 250] on link "Checkout" at bounding box center [503, 240] width 97 height 25
click at [486, 247] on link "Checkout" at bounding box center [503, 240] width 97 height 25
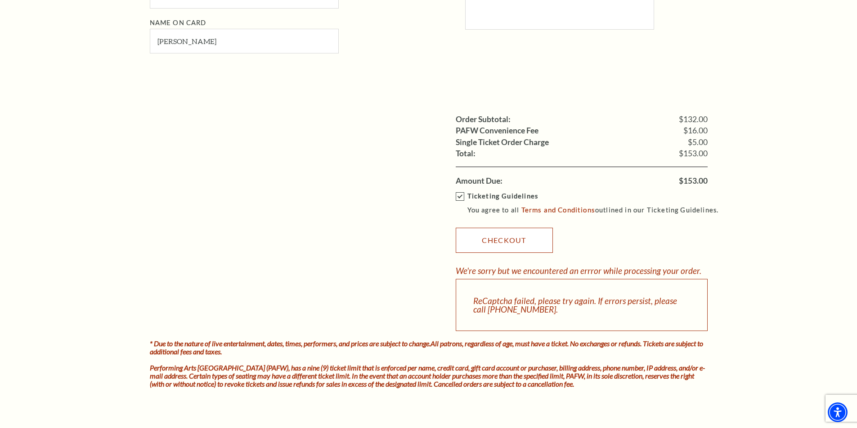
click at [486, 247] on link "Checkout" at bounding box center [503, 240] width 97 height 25
click at [487, 247] on link "Checkout" at bounding box center [503, 240] width 97 height 25
click at [487, 245] on link "Checkout" at bounding box center [503, 240] width 97 height 25
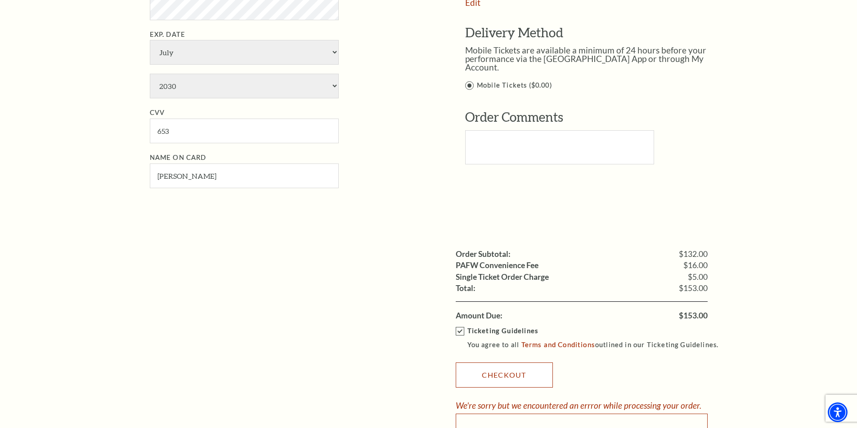
scroll to position [854, 0]
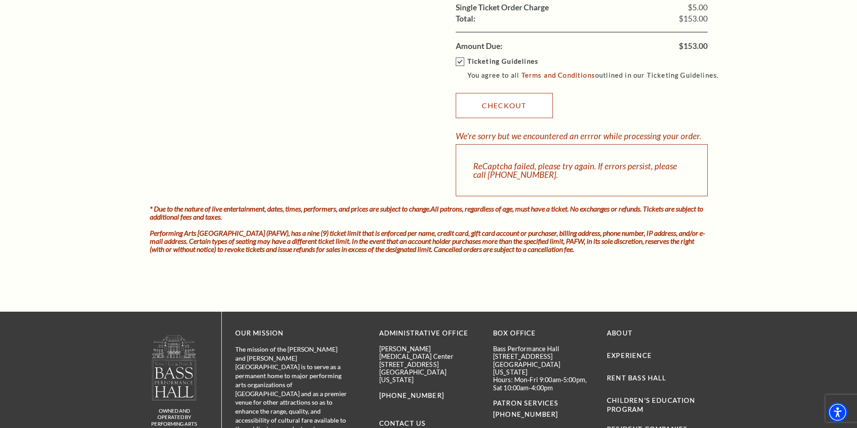
click at [485, 111] on link "Checkout" at bounding box center [503, 105] width 97 height 25
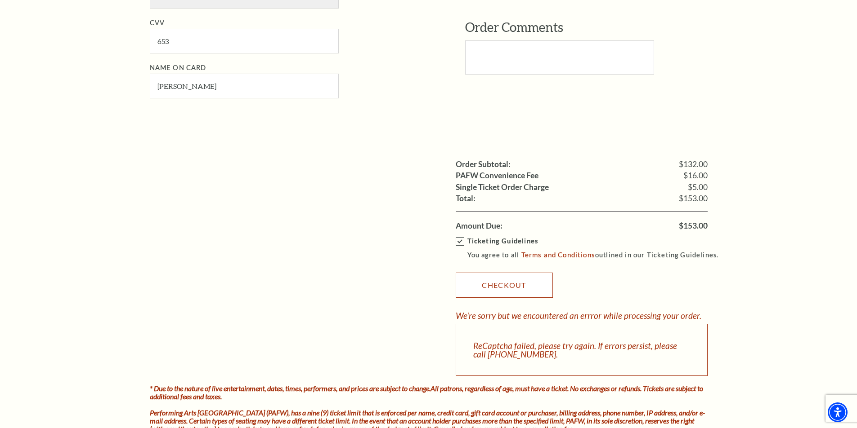
click at [492, 293] on link "Checkout" at bounding box center [503, 285] width 97 height 25
click at [493, 293] on link "Checkout" at bounding box center [503, 285] width 97 height 25
click at [493, 295] on link "Checkout" at bounding box center [503, 285] width 97 height 25
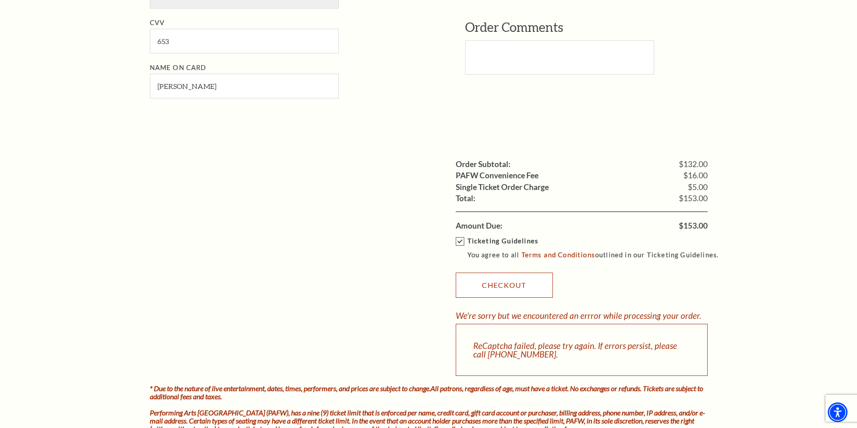
click at [493, 295] on link "Checkout" at bounding box center [503, 285] width 97 height 25
click at [532, 292] on link "Checkout" at bounding box center [503, 285] width 97 height 25
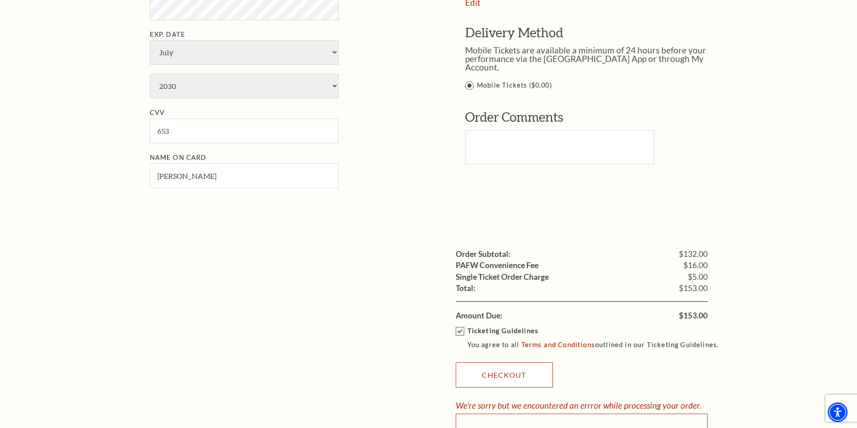
scroll to position [719, 0]
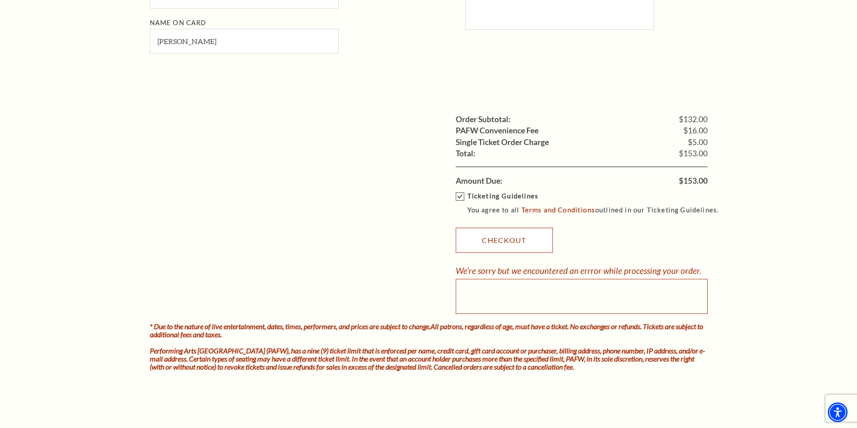
click at [516, 241] on link "Checkout" at bounding box center [503, 240] width 97 height 25
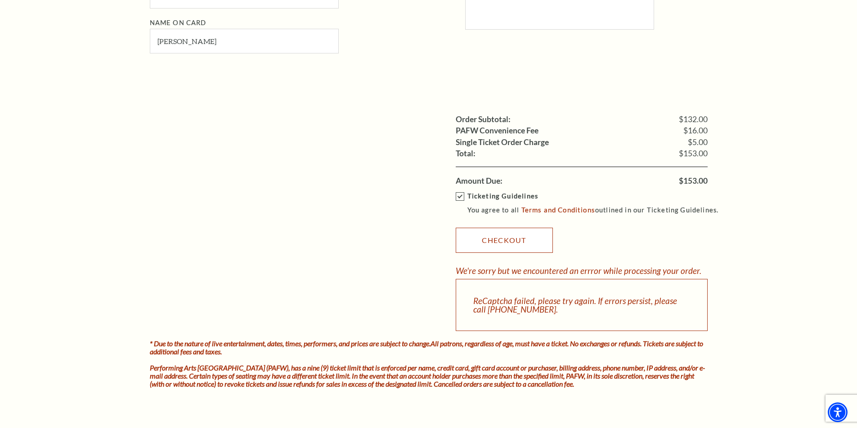
click at [501, 245] on link "Checkout" at bounding box center [503, 240] width 97 height 25
click at [500, 245] on link "Checkout" at bounding box center [503, 240] width 97 height 25
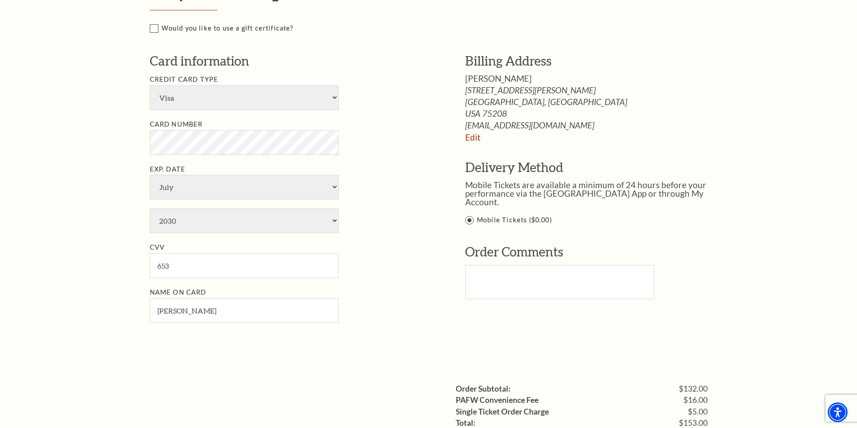
scroll to position [674, 0]
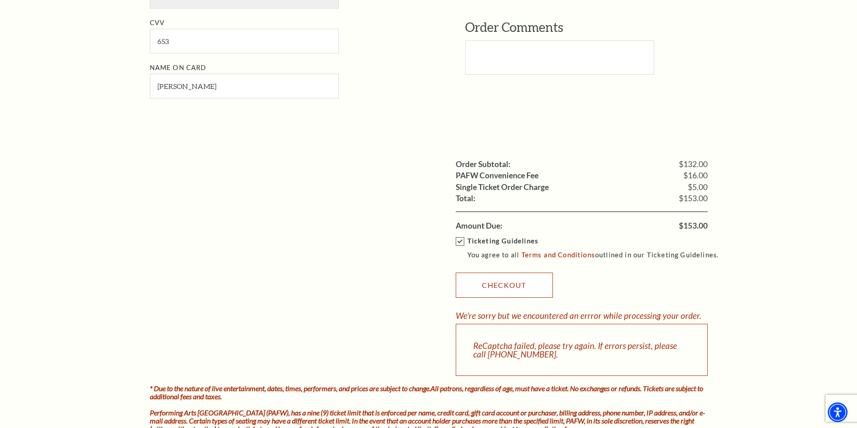
click at [524, 281] on link "Checkout" at bounding box center [503, 285] width 97 height 25
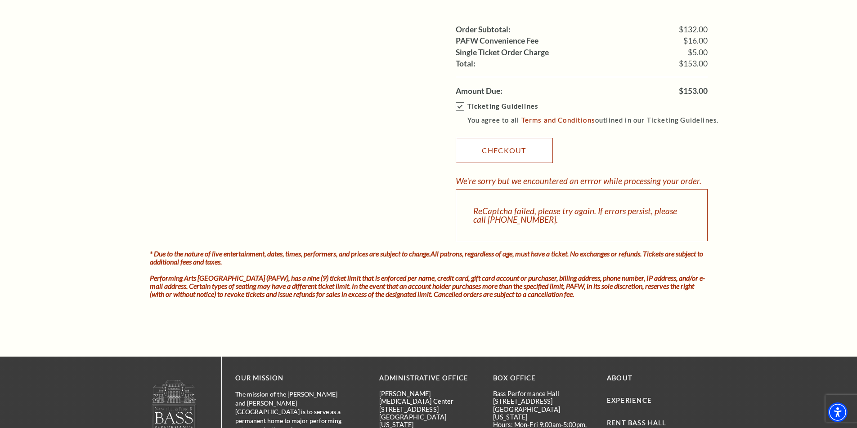
scroll to position [854, 0]
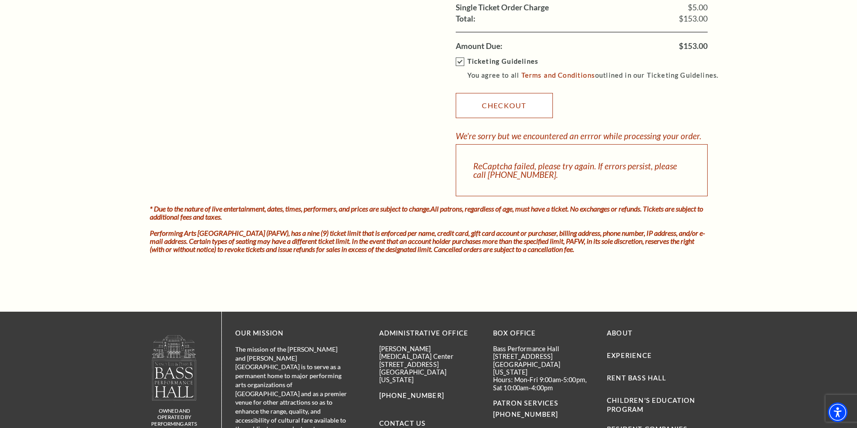
click at [503, 105] on link "Checkout" at bounding box center [503, 105] width 97 height 25
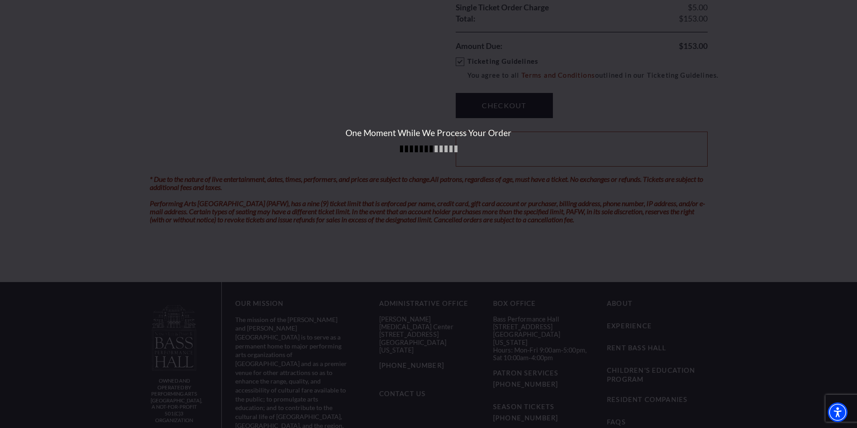
click at [503, 105] on div "One Moment While We Process Your Order" at bounding box center [428, 214] width 857 height 428
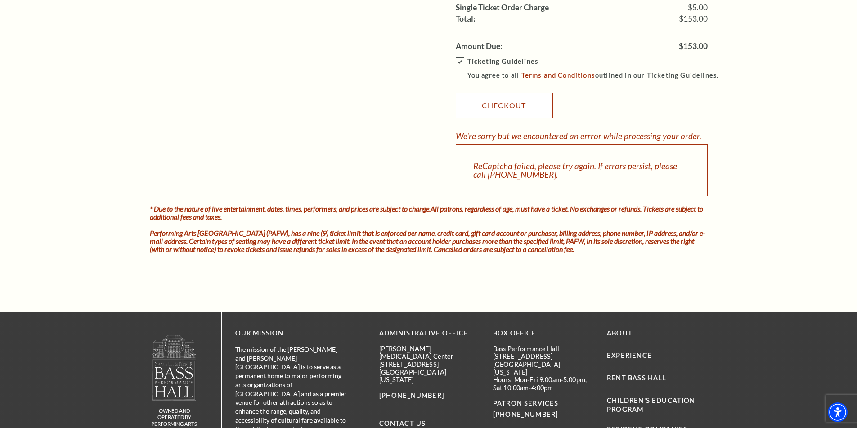
click at [510, 107] on link "Checkout" at bounding box center [503, 105] width 97 height 25
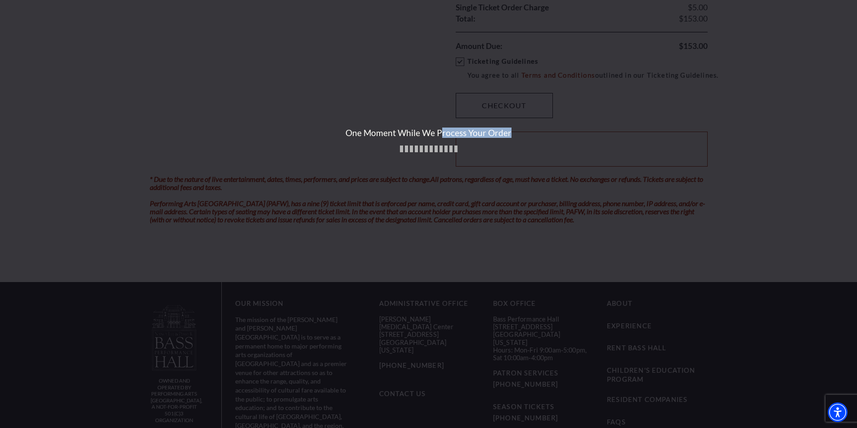
click at [510, 107] on div "One Moment While We Process Your Order" at bounding box center [428, 214] width 857 height 428
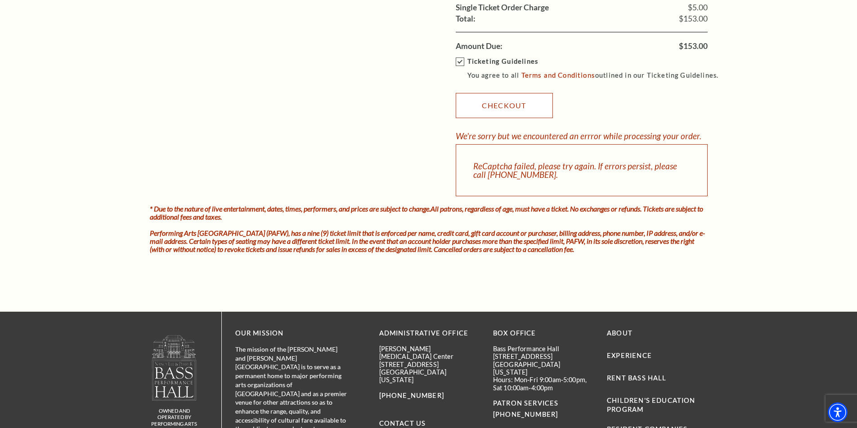
click at [510, 107] on link "Checkout" at bounding box center [503, 105] width 97 height 25
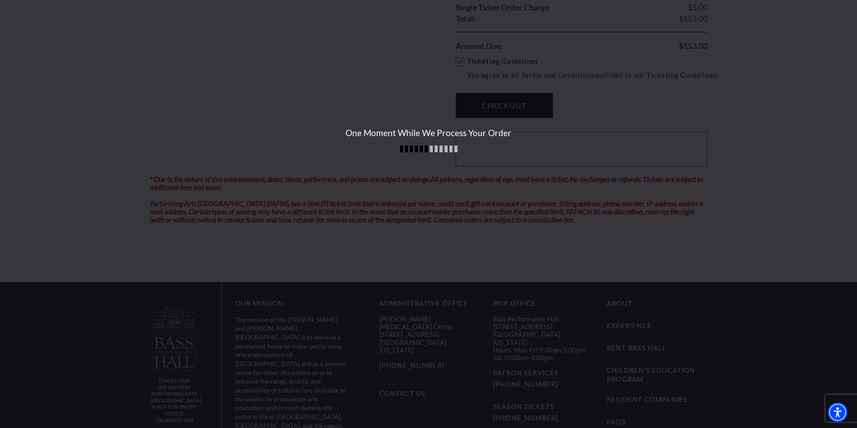
click at [431, 108] on div "One Moment While We Process Your Order" at bounding box center [428, 214] width 857 height 428
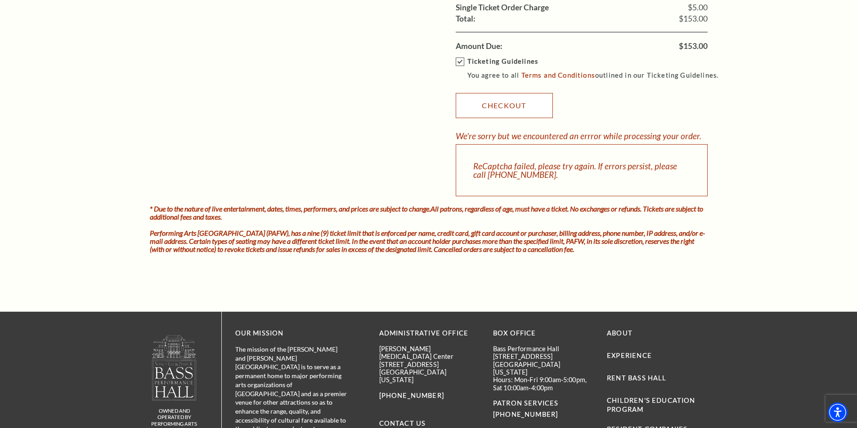
click at [486, 111] on link "Checkout" at bounding box center [503, 105] width 97 height 25
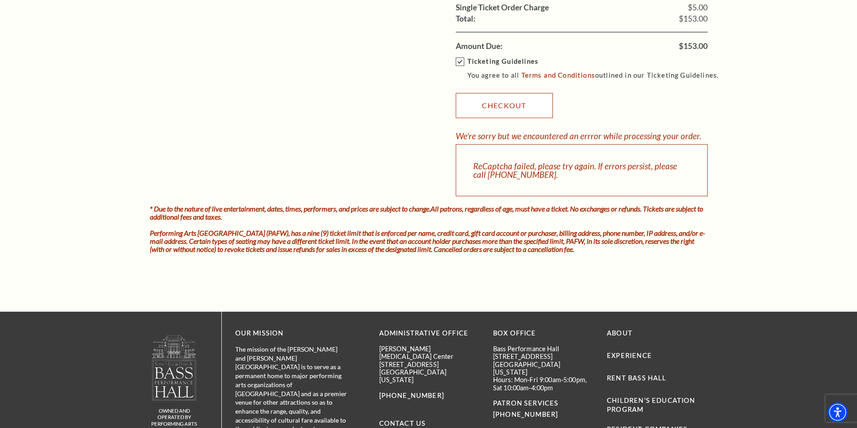
click at [486, 111] on link "Checkout" at bounding box center [503, 105] width 97 height 25
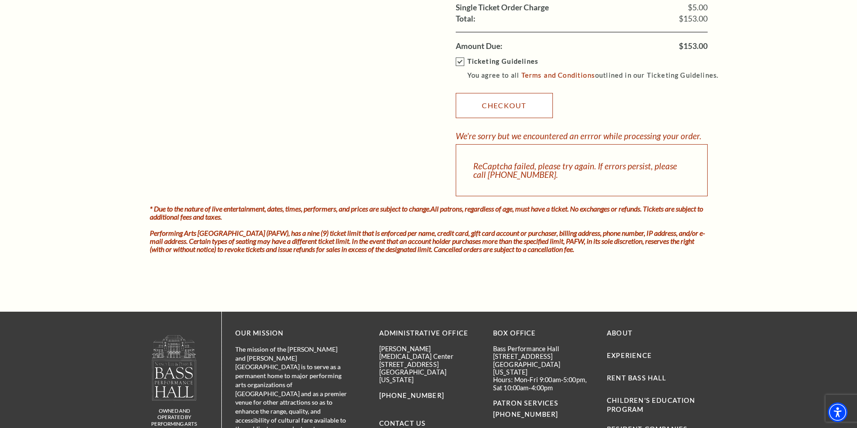
click at [486, 111] on link "Checkout" at bounding box center [503, 105] width 97 height 25
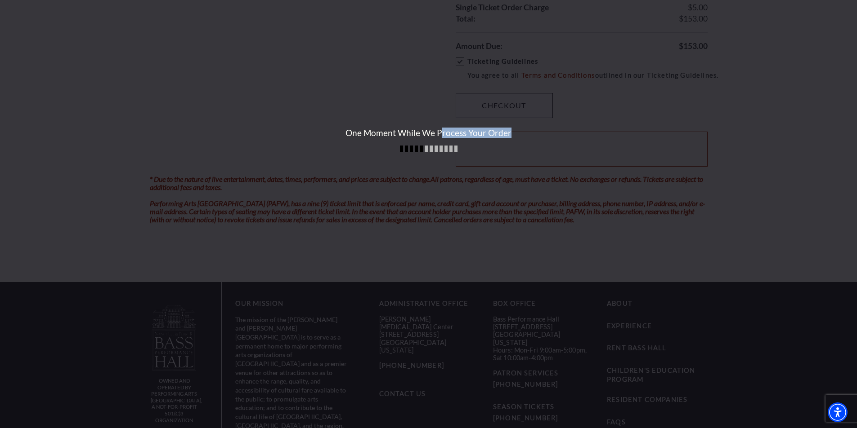
click at [486, 111] on div "One Moment While We Process Your Order" at bounding box center [428, 214] width 857 height 428
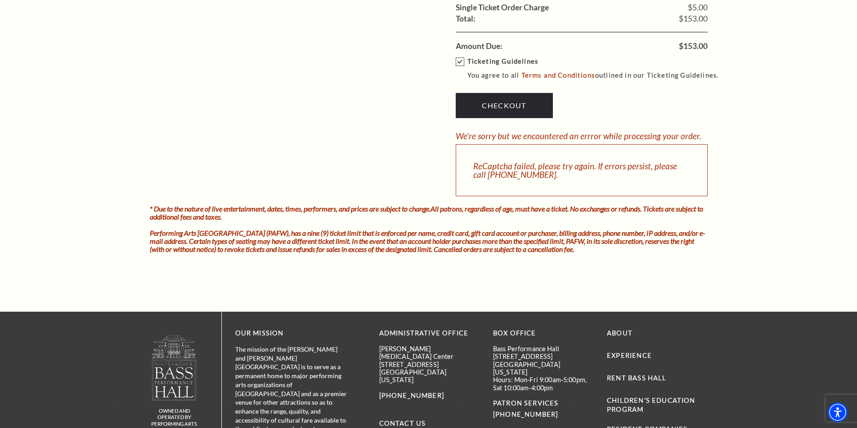
click at [467, 110] on link "Checkout" at bounding box center [503, 105] width 97 height 25
click at [491, 115] on link "Checkout" at bounding box center [503, 105] width 97 height 25
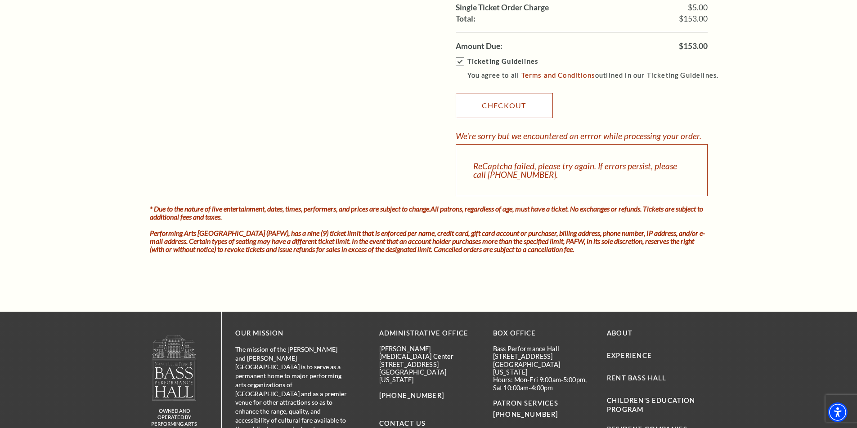
click at [512, 104] on link "Checkout" at bounding box center [503, 105] width 97 height 25
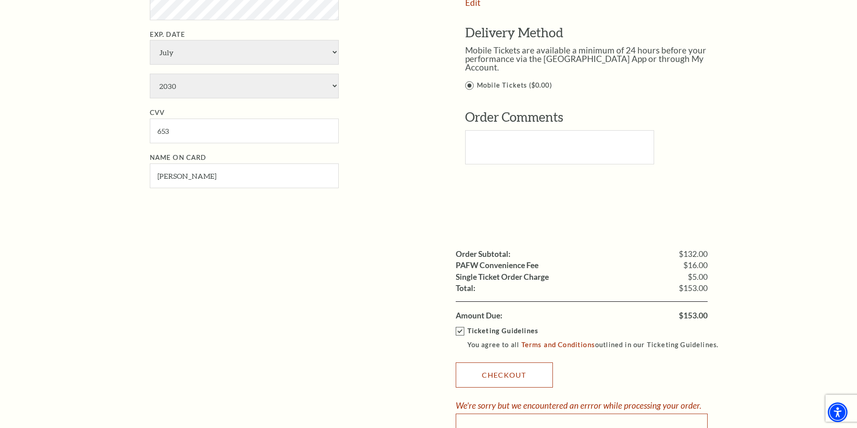
scroll to position [719, 0]
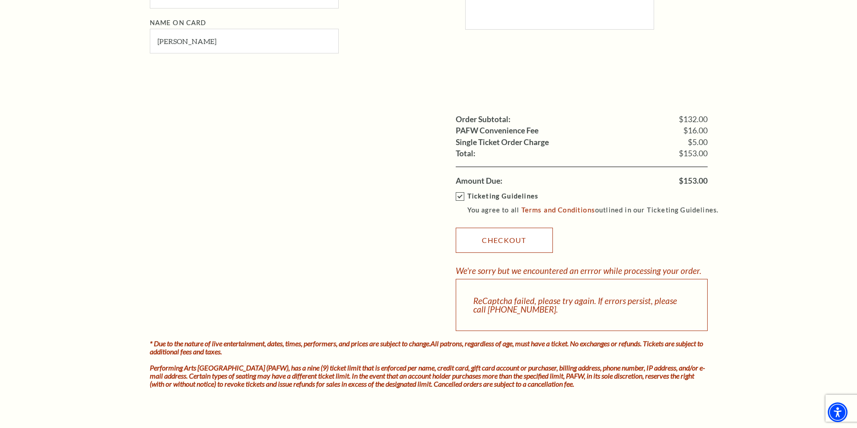
click at [498, 240] on link "Checkout" at bounding box center [503, 240] width 97 height 25
click at [503, 243] on link "Checkout" at bounding box center [503, 240] width 97 height 25
click at [477, 237] on link "Checkout" at bounding box center [503, 240] width 97 height 25
click at [463, 250] on link "Checkout" at bounding box center [503, 240] width 97 height 25
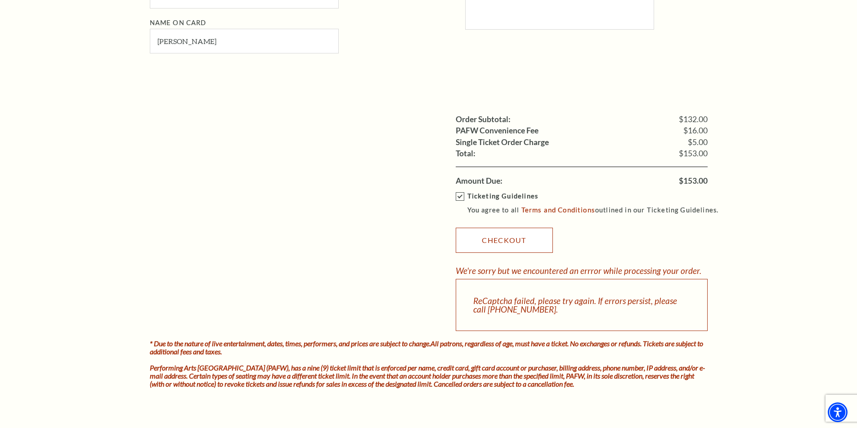
click at [463, 250] on link "Checkout" at bounding box center [503, 240] width 97 height 25
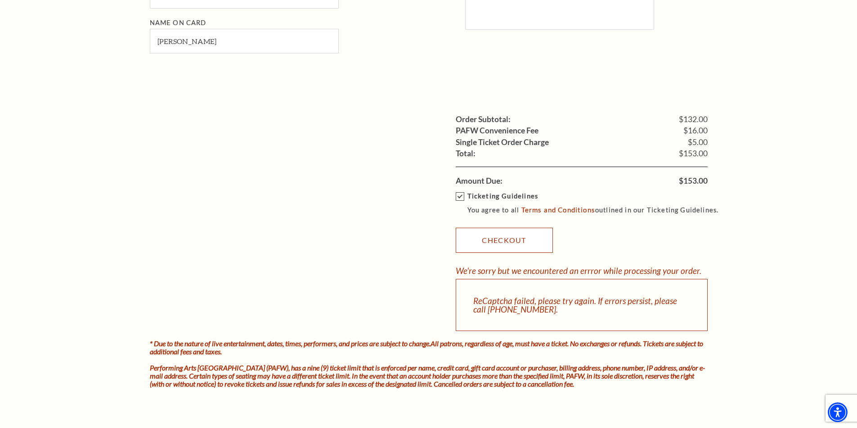
click at [502, 241] on link "Checkout" at bounding box center [503, 240] width 97 height 25
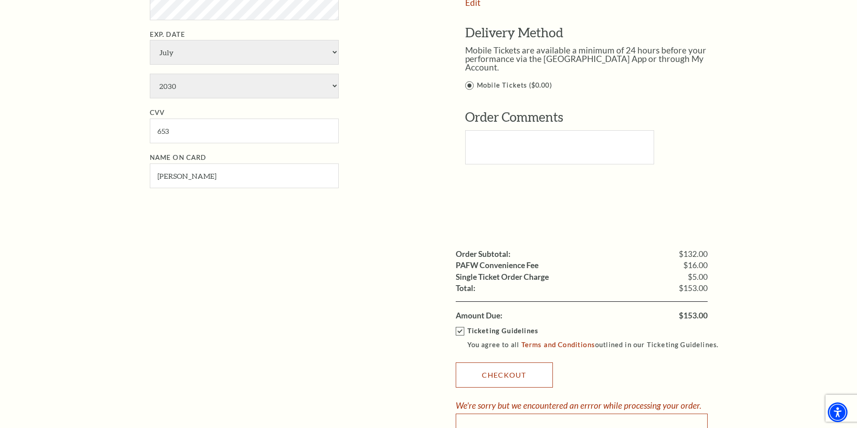
scroll to position [854, 0]
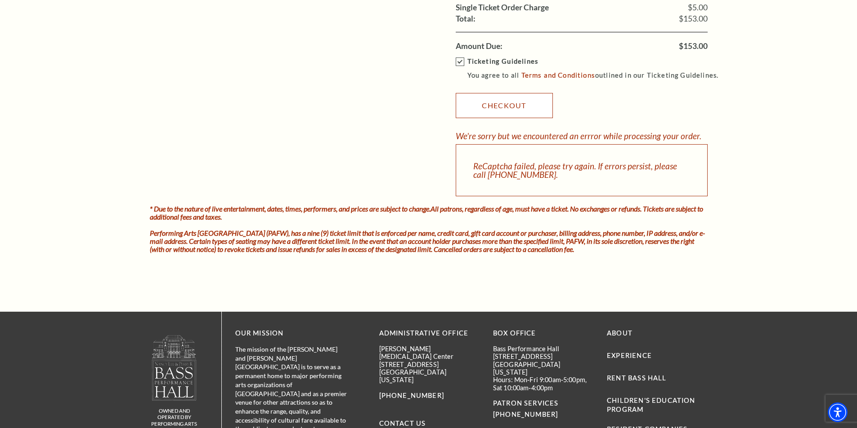
click at [493, 110] on link "Checkout" at bounding box center [503, 105] width 97 height 25
click at [498, 99] on link "Checkout" at bounding box center [503, 105] width 97 height 25
click at [498, 105] on link "Checkout" at bounding box center [503, 105] width 97 height 25
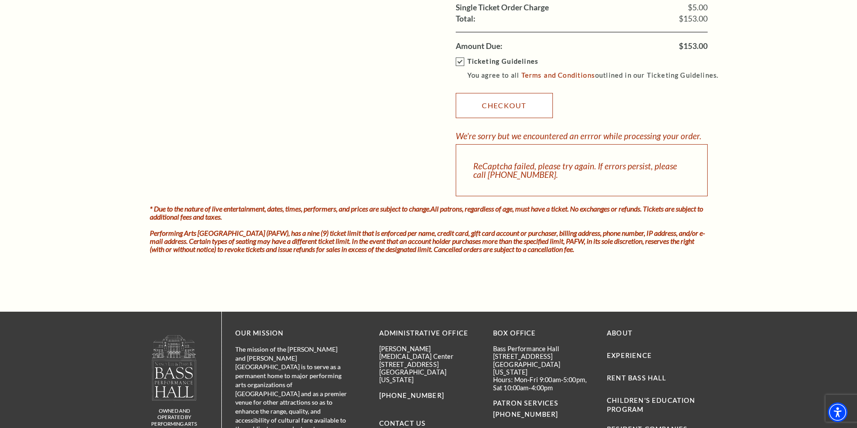
click at [498, 105] on link "Checkout" at bounding box center [503, 105] width 97 height 25
click at [497, 107] on link "Checkout" at bounding box center [503, 105] width 97 height 25
click at [505, 103] on link "Checkout" at bounding box center [503, 105] width 97 height 25
click at [507, 105] on link "Checkout" at bounding box center [503, 105] width 97 height 25
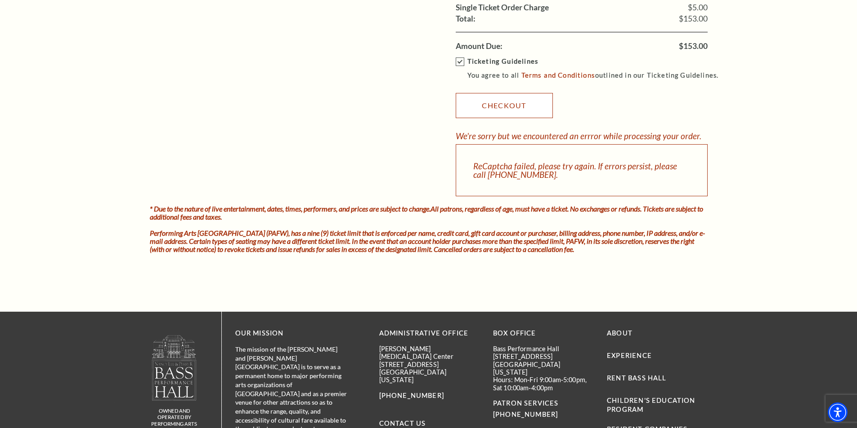
click at [507, 105] on link "Checkout" at bounding box center [503, 105] width 97 height 25
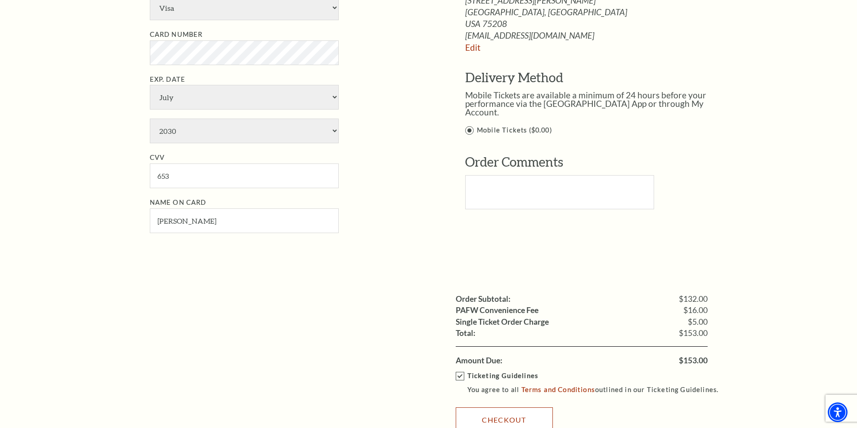
scroll to position [764, 0]
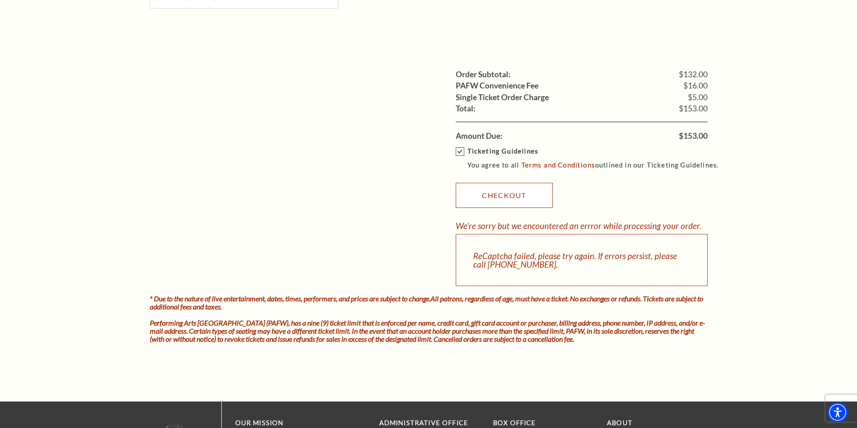
click at [484, 189] on link "Checkout" at bounding box center [503, 195] width 97 height 25
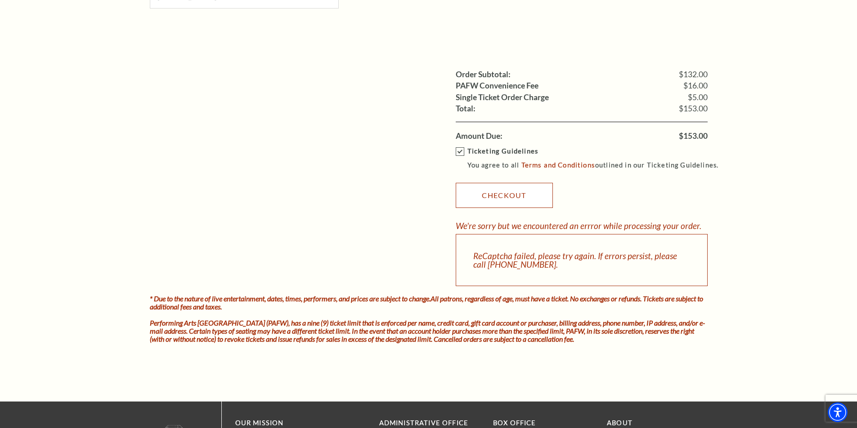
click at [484, 189] on link "Checkout" at bounding box center [503, 195] width 97 height 25
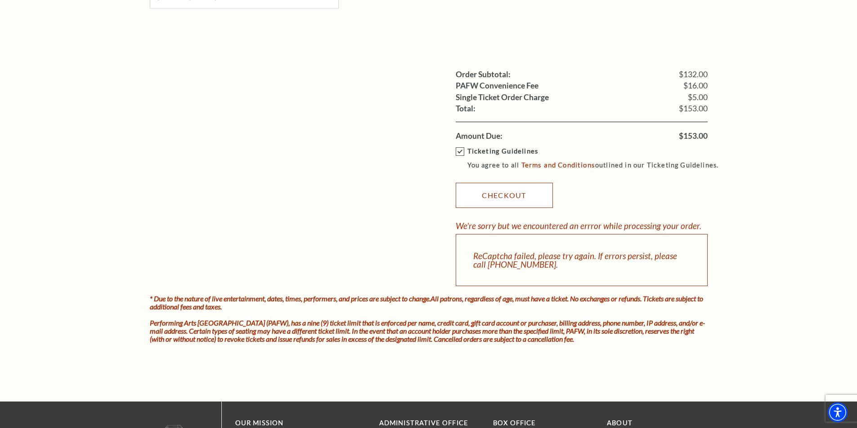
click at [484, 189] on link "Checkout" at bounding box center [503, 195] width 97 height 25
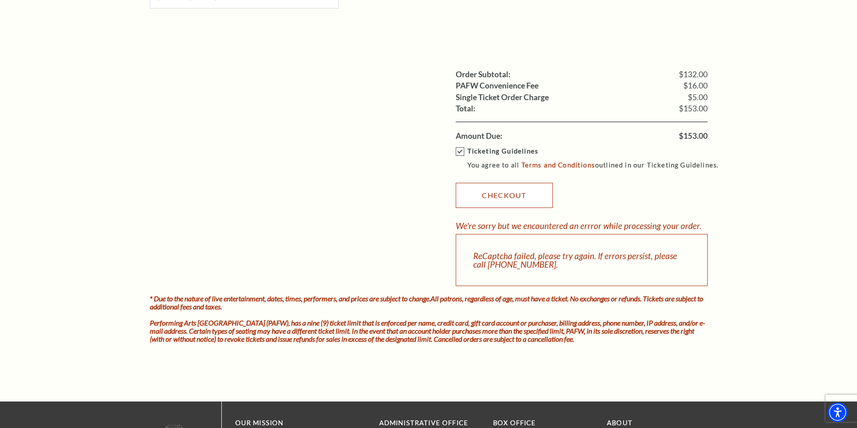
click at [484, 189] on link "Checkout" at bounding box center [503, 195] width 97 height 25
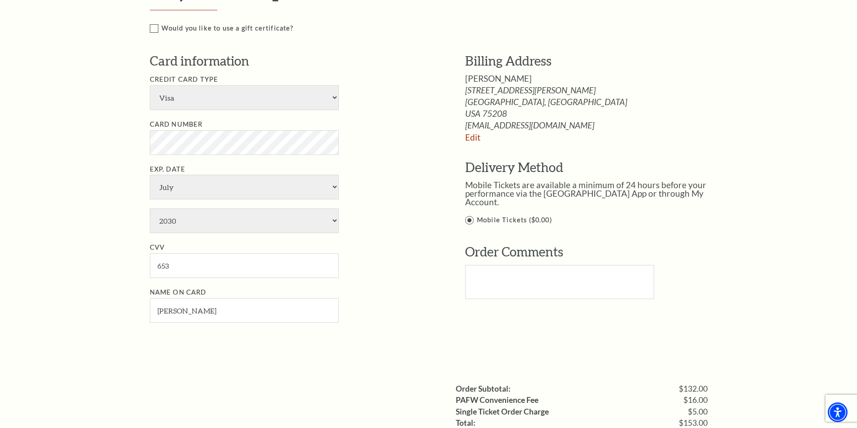
scroll to position [674, 0]
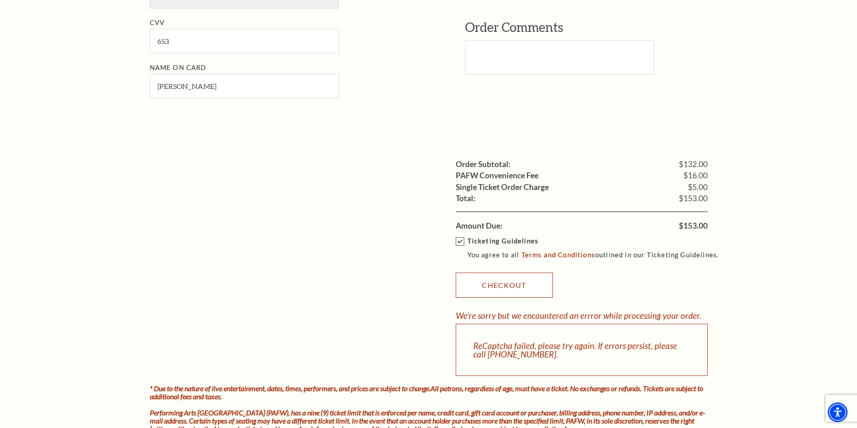
click at [526, 282] on link "Checkout" at bounding box center [503, 285] width 97 height 25
click at [533, 289] on link "Checkout" at bounding box center [503, 285] width 97 height 25
click at [526, 289] on link "Checkout" at bounding box center [503, 285] width 97 height 25
click at [520, 289] on link "Checkout" at bounding box center [503, 285] width 97 height 25
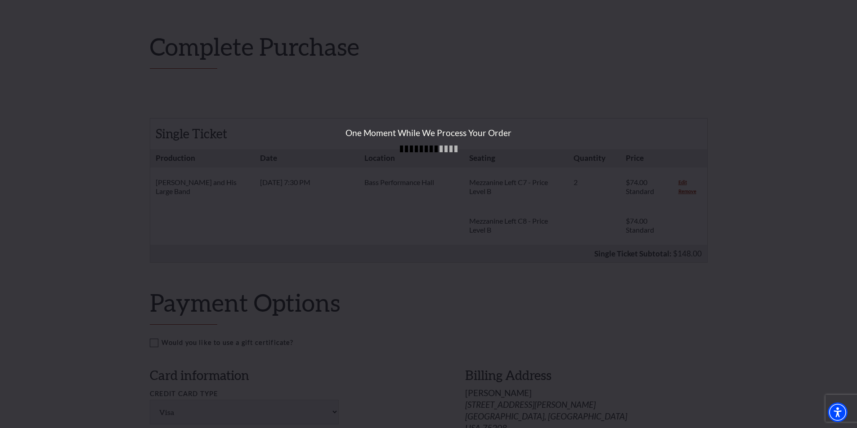
scroll to position [0, 0]
